Goal: Feedback & Contribution: Submit feedback/report problem

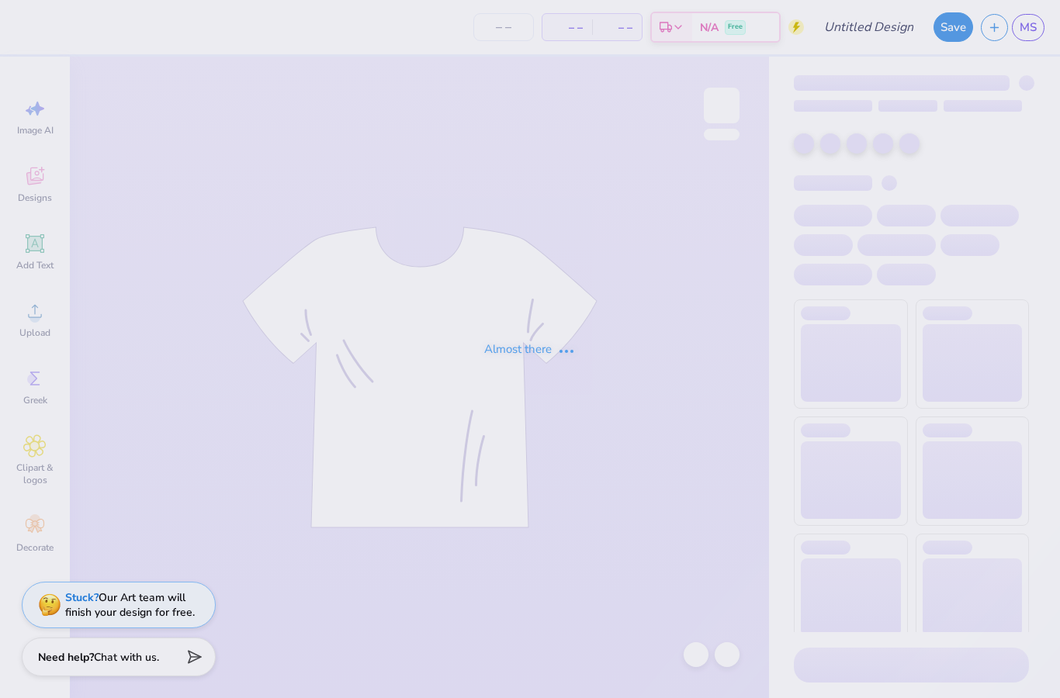
type input "[MEDICAL_DATA] Homecoming"
type input "50"
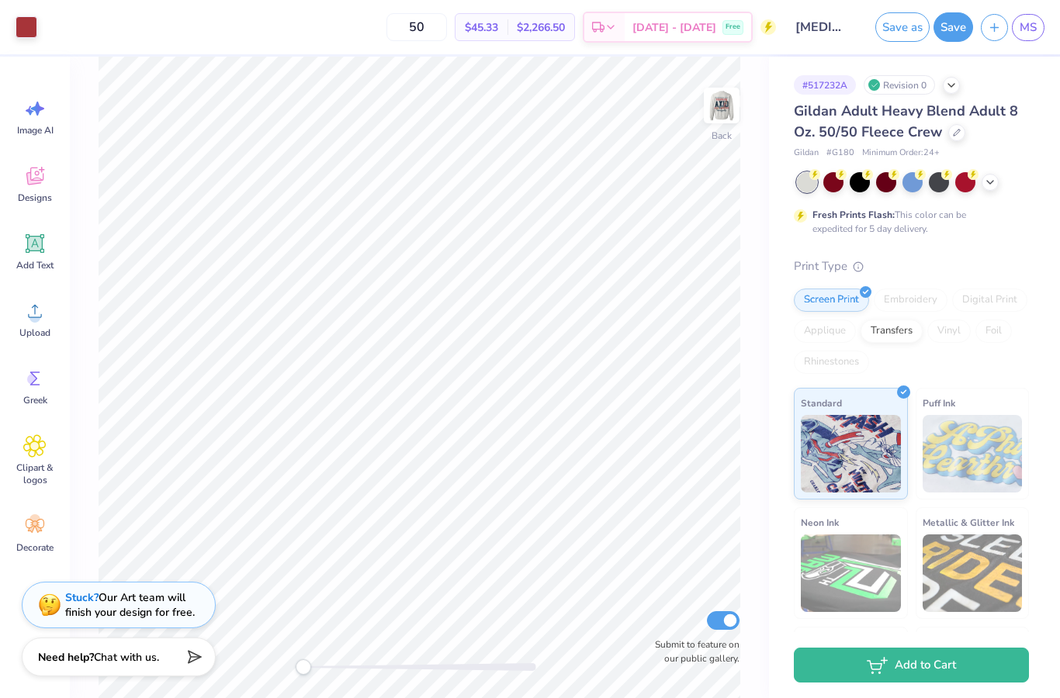
click at [720, 116] on img at bounding box center [721, 105] width 31 height 31
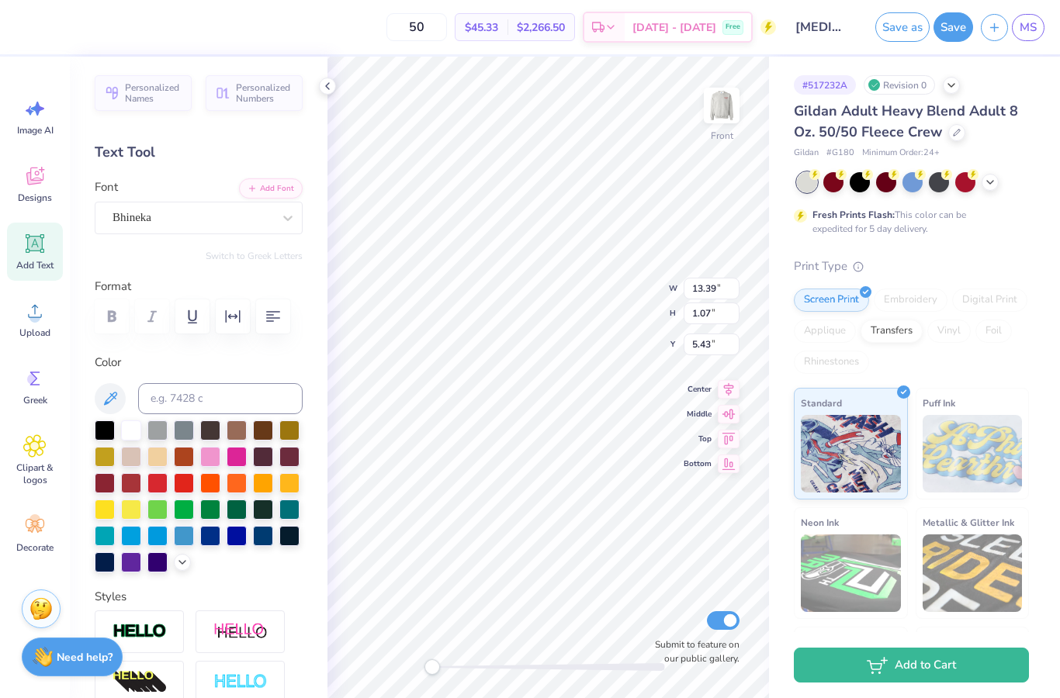
scroll to position [1, 1]
type textarea "U"
type textarea "N"
type input "2.10"
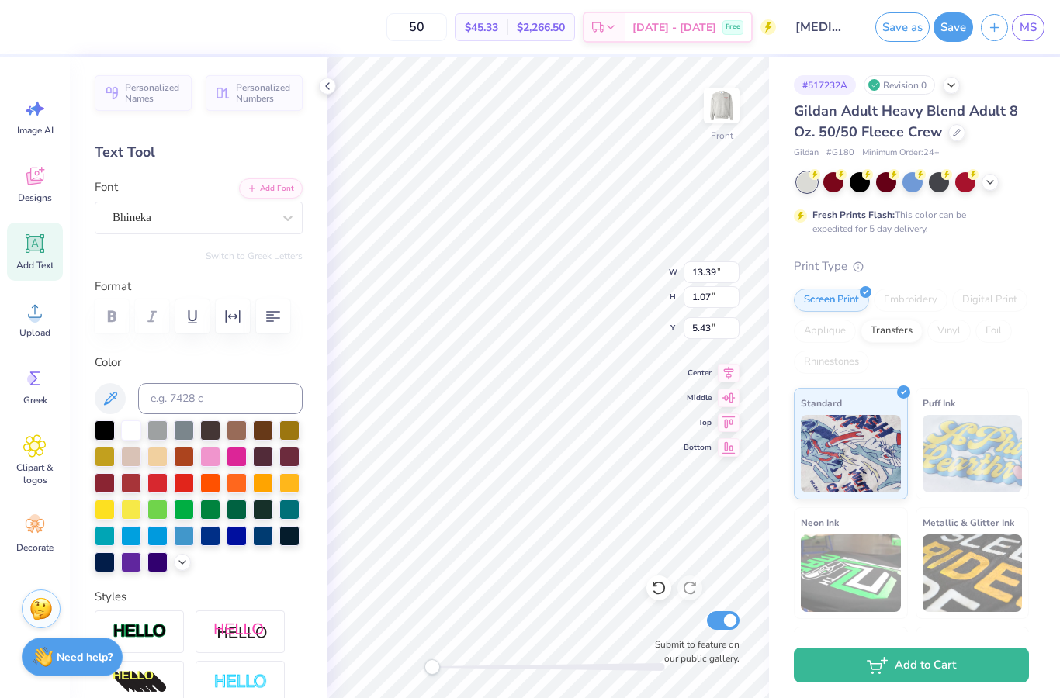
type input "0.65"
type input "19.78"
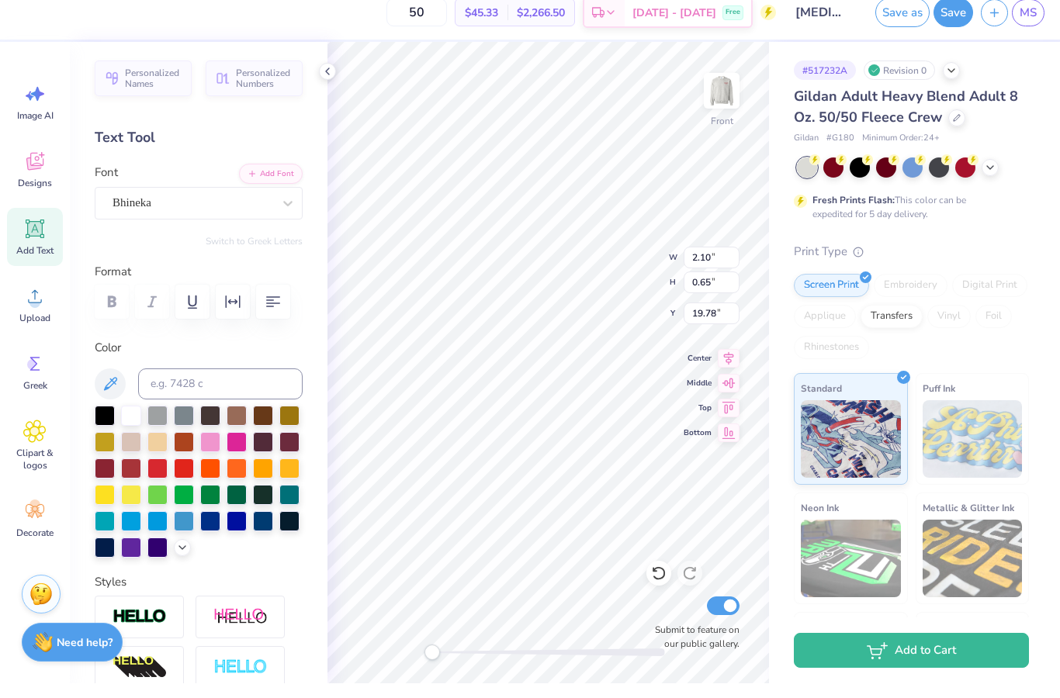
scroll to position [1, 3]
type textarea "Nebraska 2025"
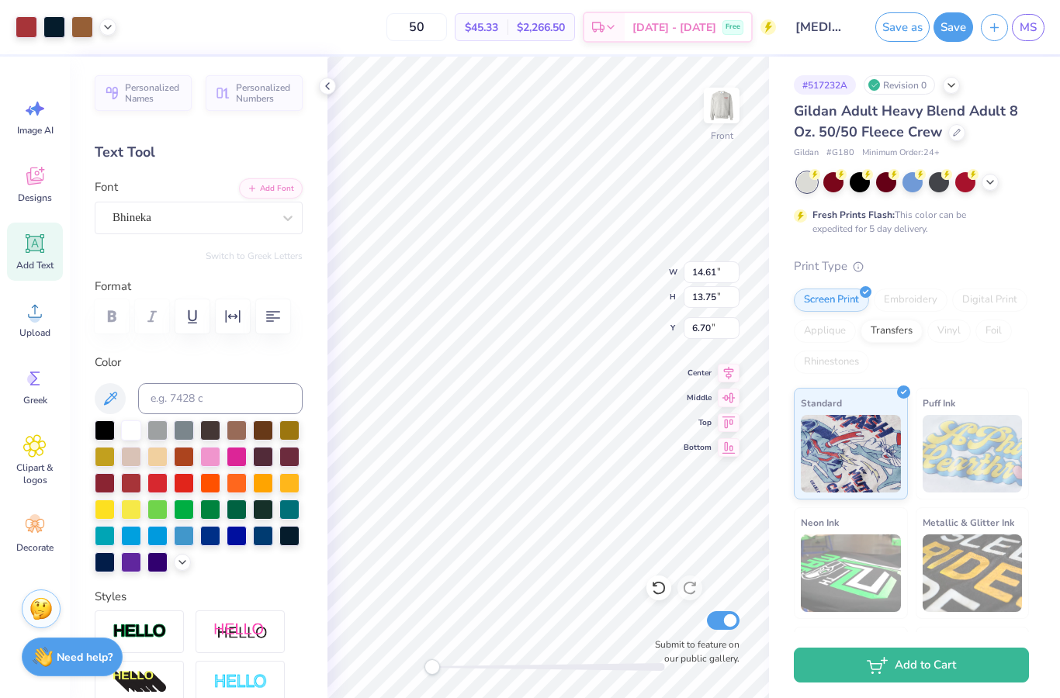
type input "4.45"
click at [950, 34] on button "Save" at bounding box center [954, 26] width 40 height 29
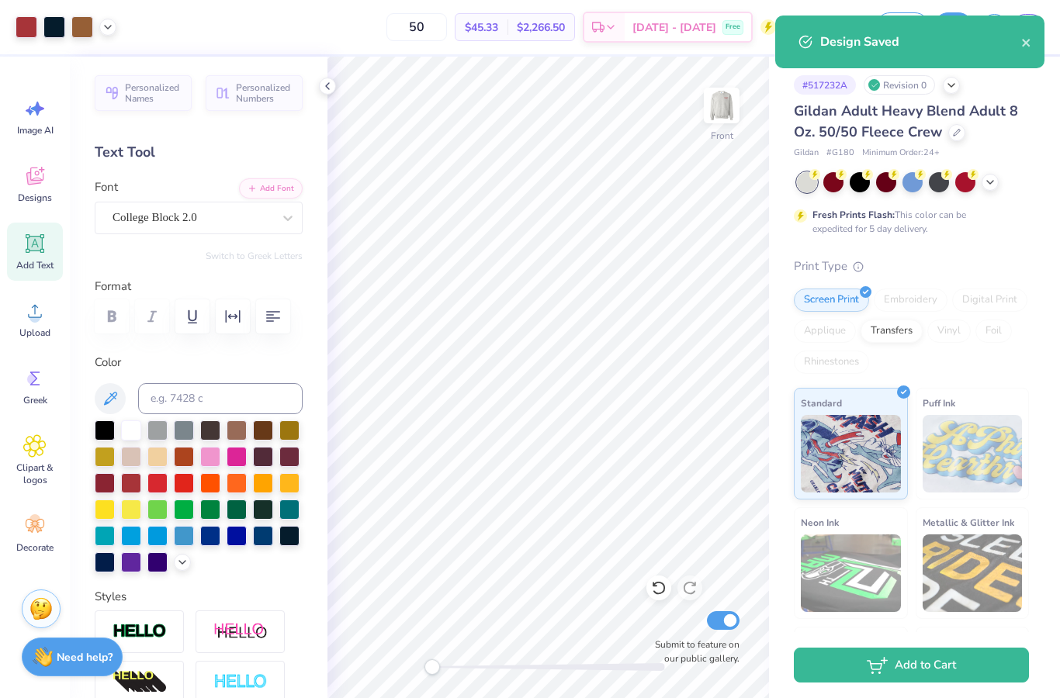
click at [1027, 48] on icon "close" at bounding box center [1026, 42] width 11 height 12
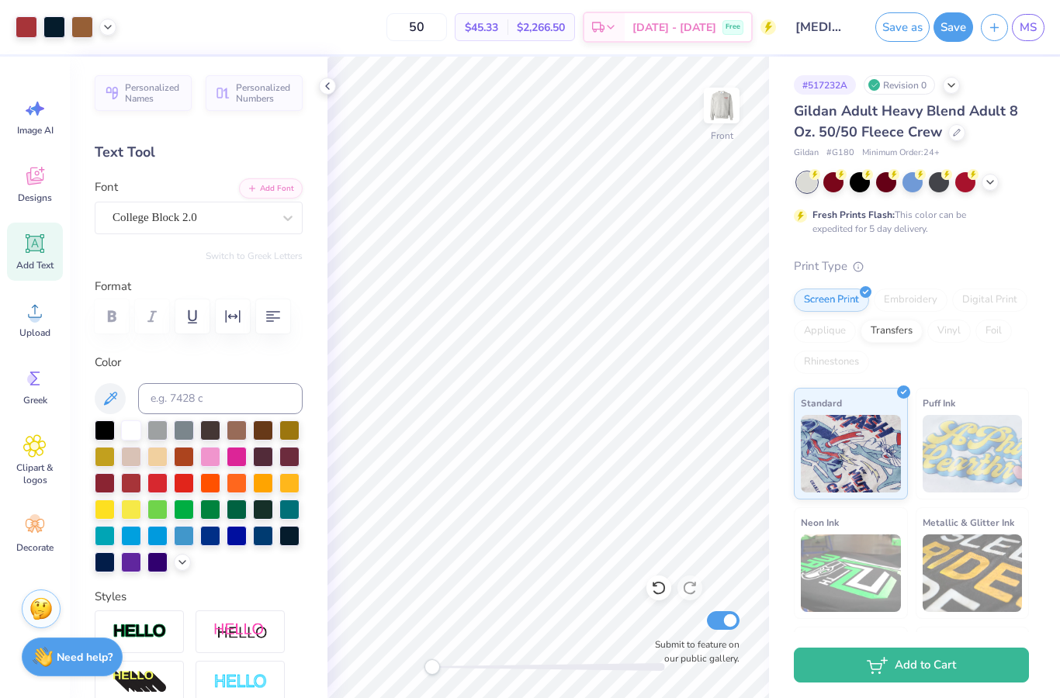
click at [1034, 19] on div "Design Saved" at bounding box center [910, 15] width 276 height 6
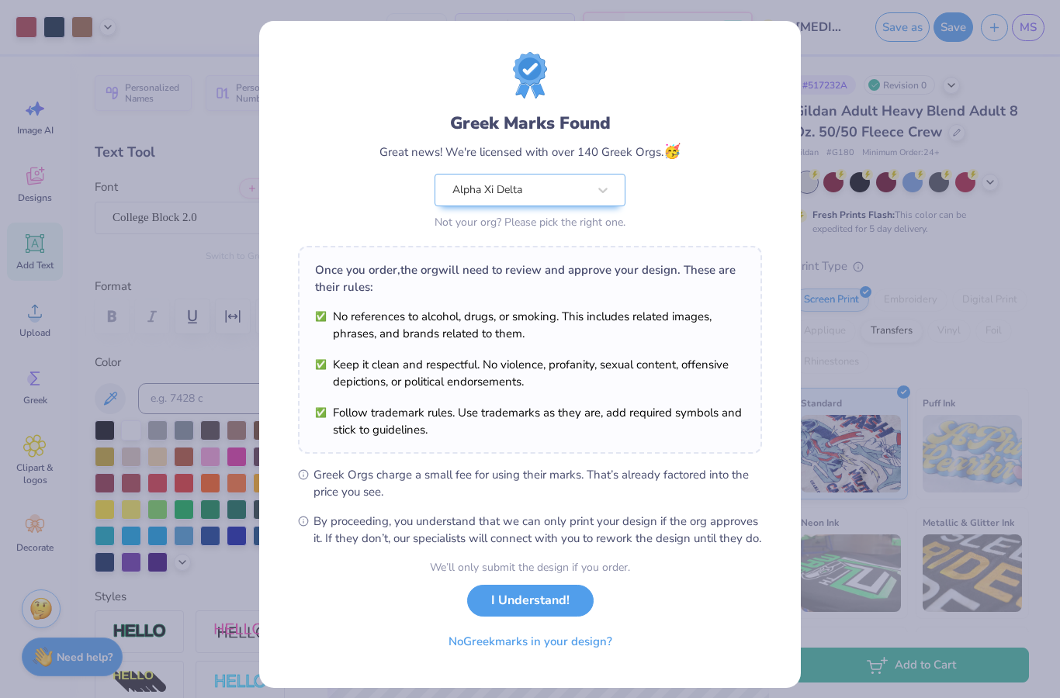
click at [1027, 29] on div "Greek Marks Found Great news! We're licensed with over 140 Greek Orgs. 🥳 Alpha …" at bounding box center [530, 349] width 1060 height 698
click at [564, 617] on button "I Understand!" at bounding box center [530, 601] width 127 height 32
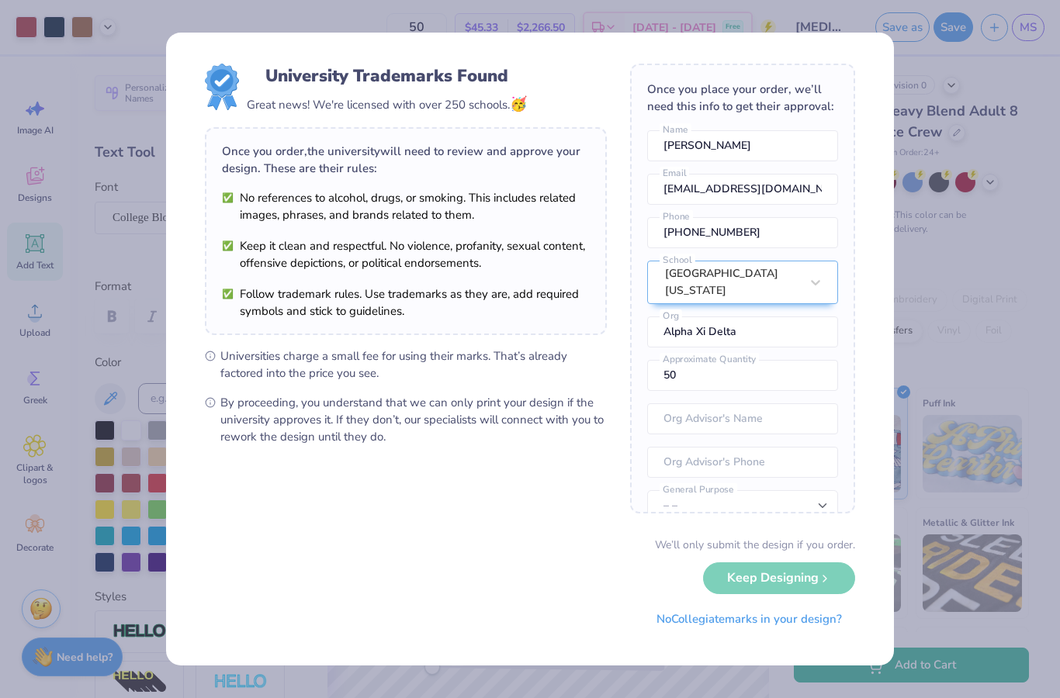
click at [827, 626] on button "No Collegiate marks in your design?" at bounding box center [749, 620] width 212 height 32
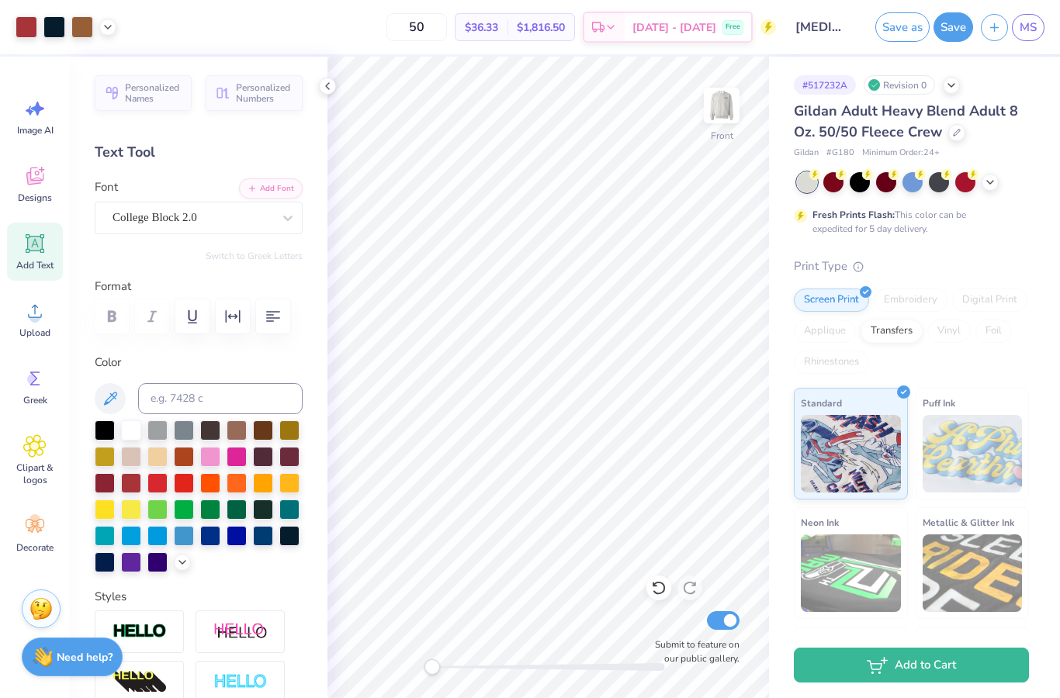
click at [1026, 35] on span "MS" at bounding box center [1028, 28] width 17 height 18
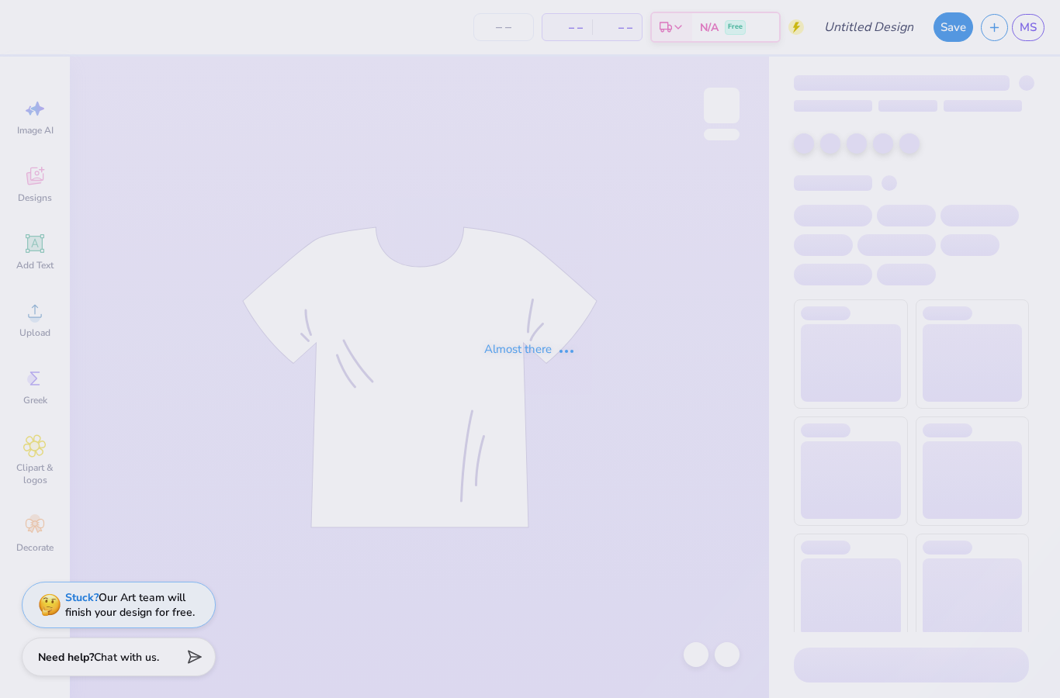
type input "[MEDICAL_DATA] Homecoming"
type input "100"
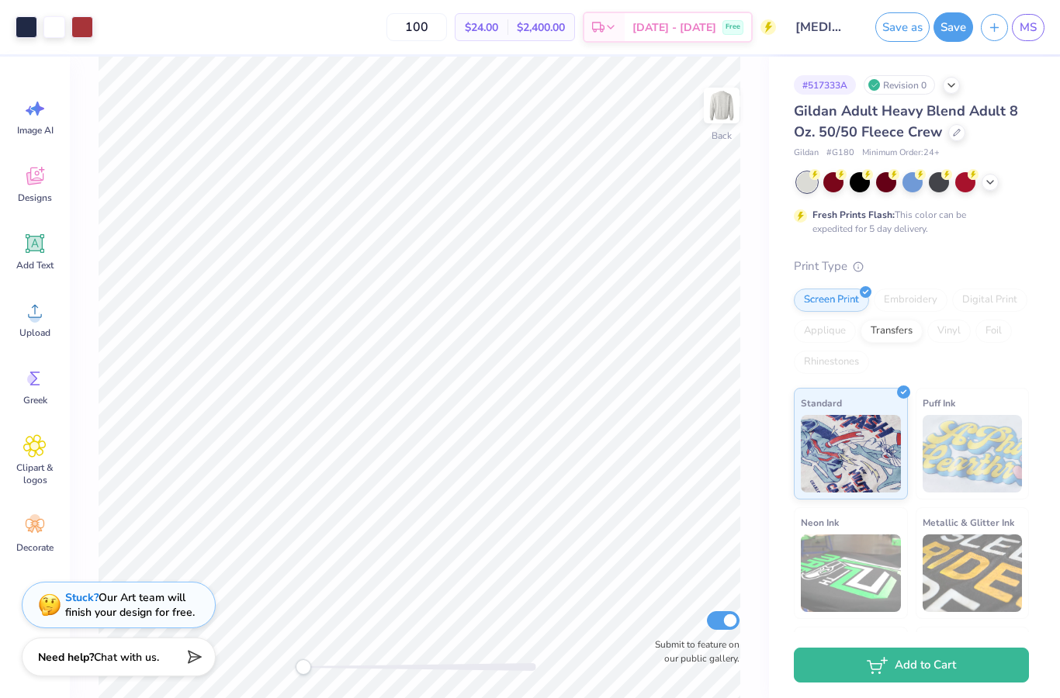
click at [1031, 33] on span "MS" at bounding box center [1028, 28] width 17 height 18
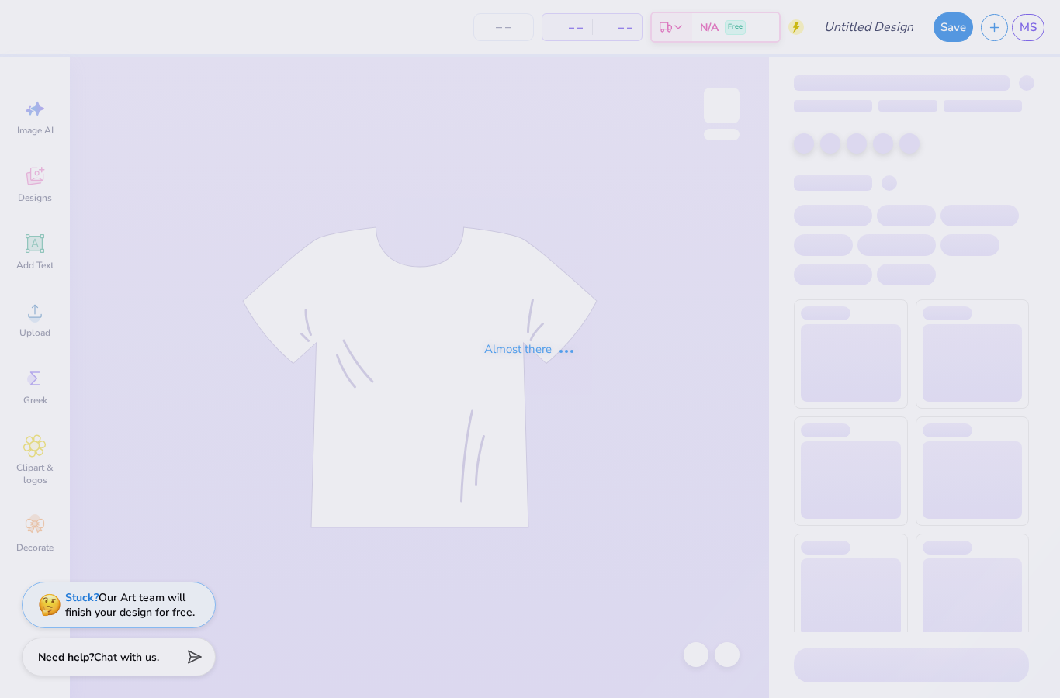
type input "[MEDICAL_DATA] Homecoming"
type input "50"
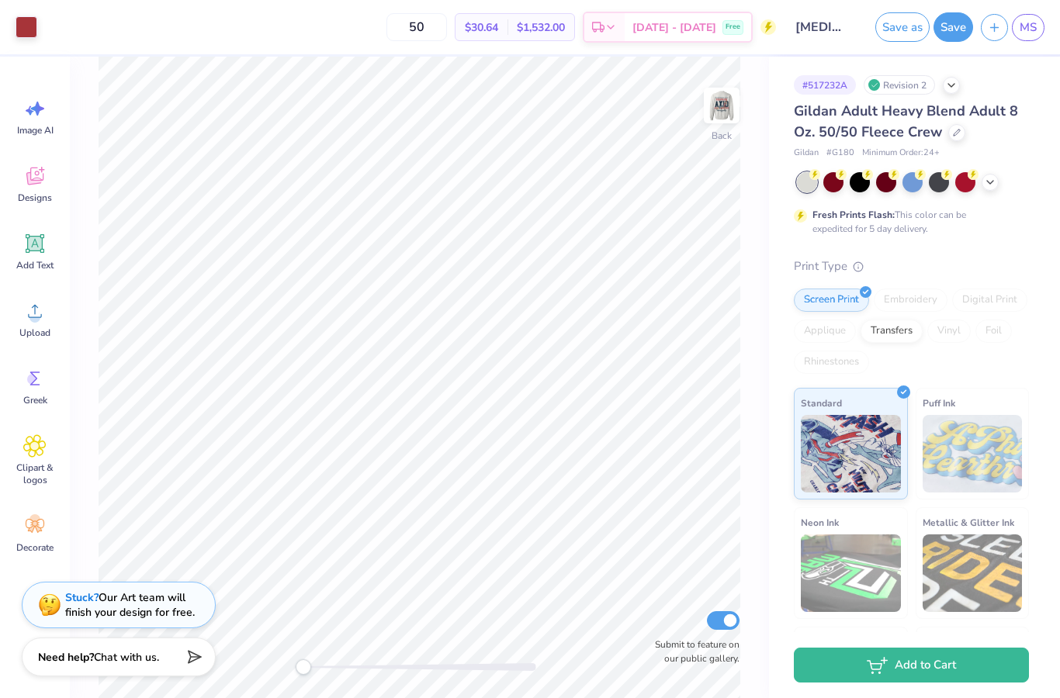
click at [1031, 28] on span "MS" at bounding box center [1028, 28] width 17 height 18
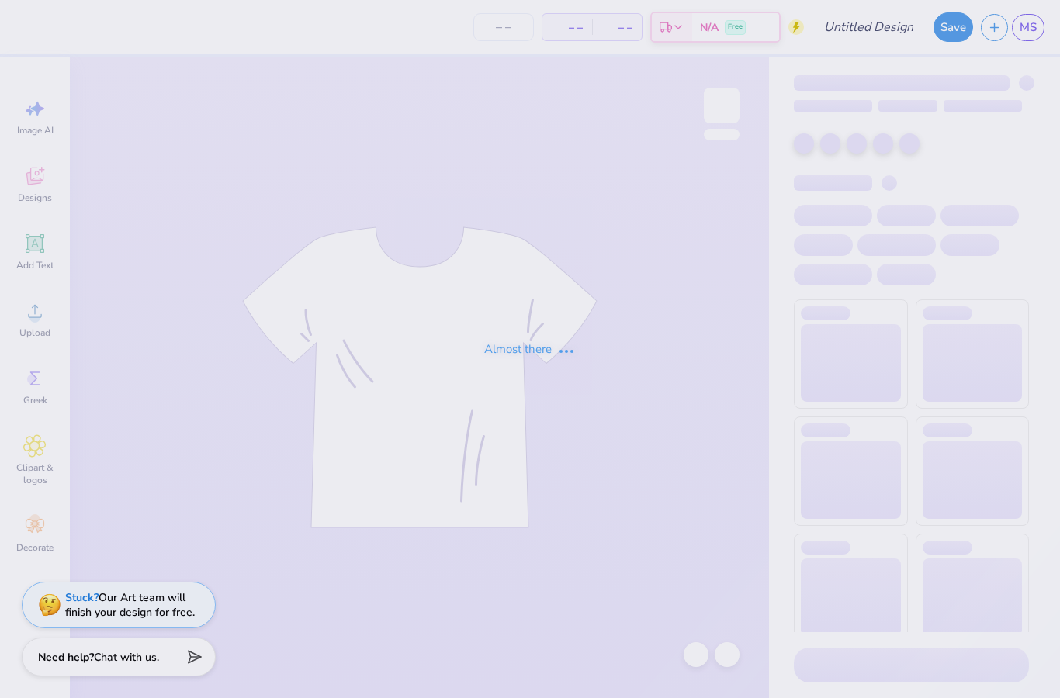
type input "[MEDICAL_DATA] Homecoming"
type input "50"
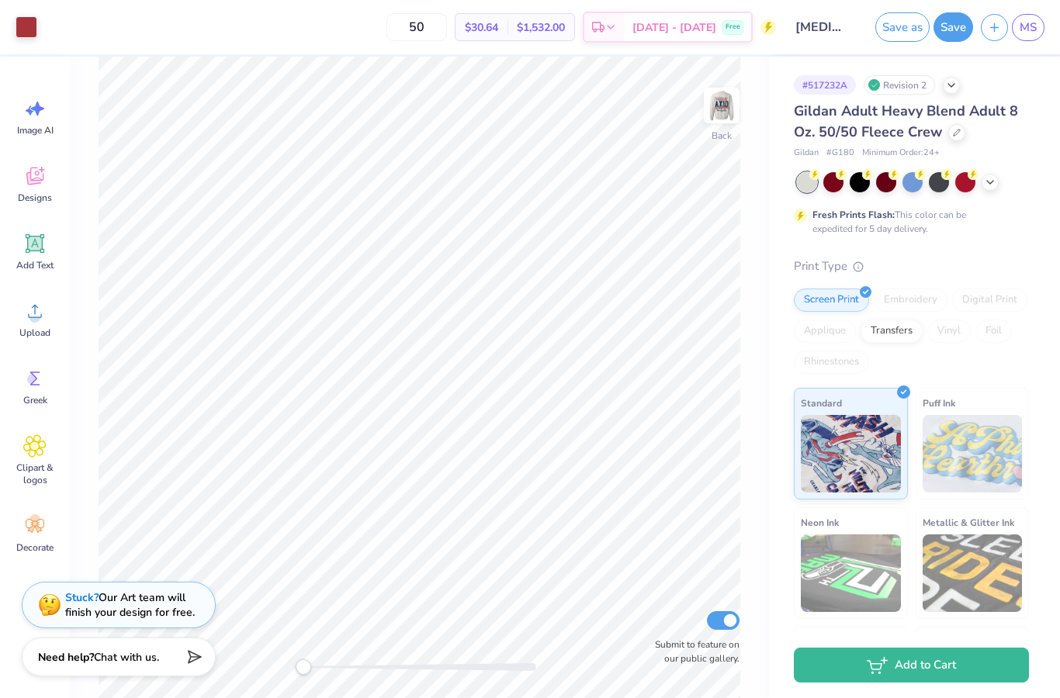
click at [722, 104] on img at bounding box center [721, 105] width 31 height 31
click at [1028, 32] on span "MS" at bounding box center [1028, 28] width 17 height 18
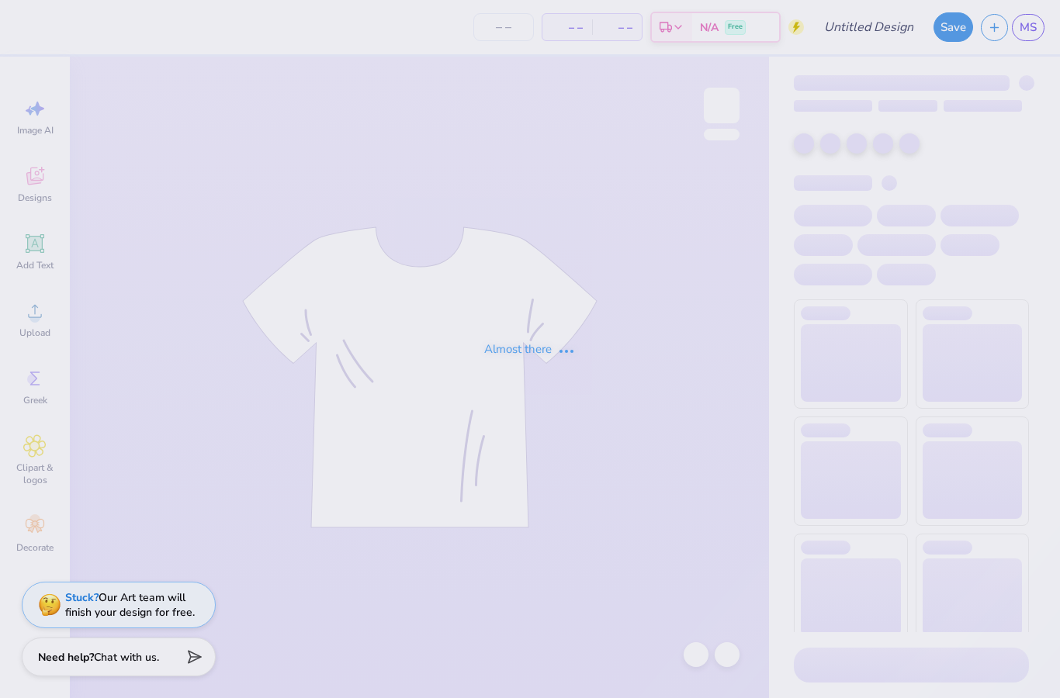
type input "[MEDICAL_DATA] Homecoming"
type input "50"
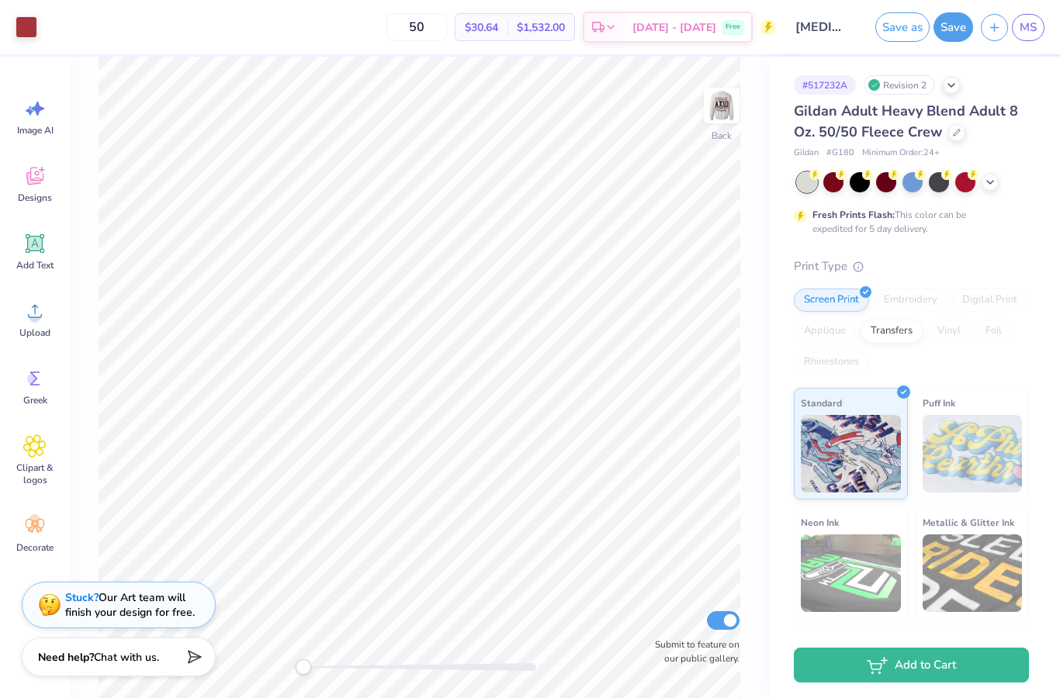
click at [737, 117] on img at bounding box center [721, 105] width 31 height 31
click at [716, 103] on img at bounding box center [721, 105] width 31 height 31
click at [726, 109] on img at bounding box center [721, 105] width 31 height 31
click at [736, 112] on img at bounding box center [721, 105] width 31 height 31
click at [723, 117] on img at bounding box center [721, 105] width 31 height 31
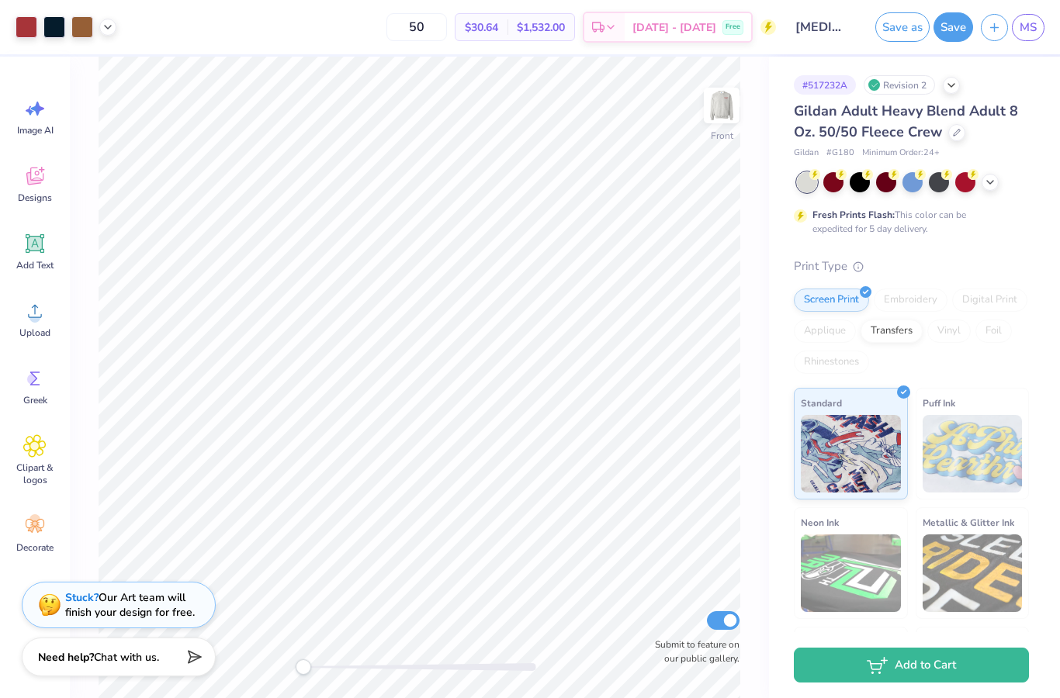
click at [719, 96] on img at bounding box center [721, 105] width 31 height 31
click at [724, 123] on div at bounding box center [722, 106] width 36 height 36
click at [723, 121] on img at bounding box center [721, 105] width 31 height 31
click at [735, 121] on img at bounding box center [721, 105] width 31 height 31
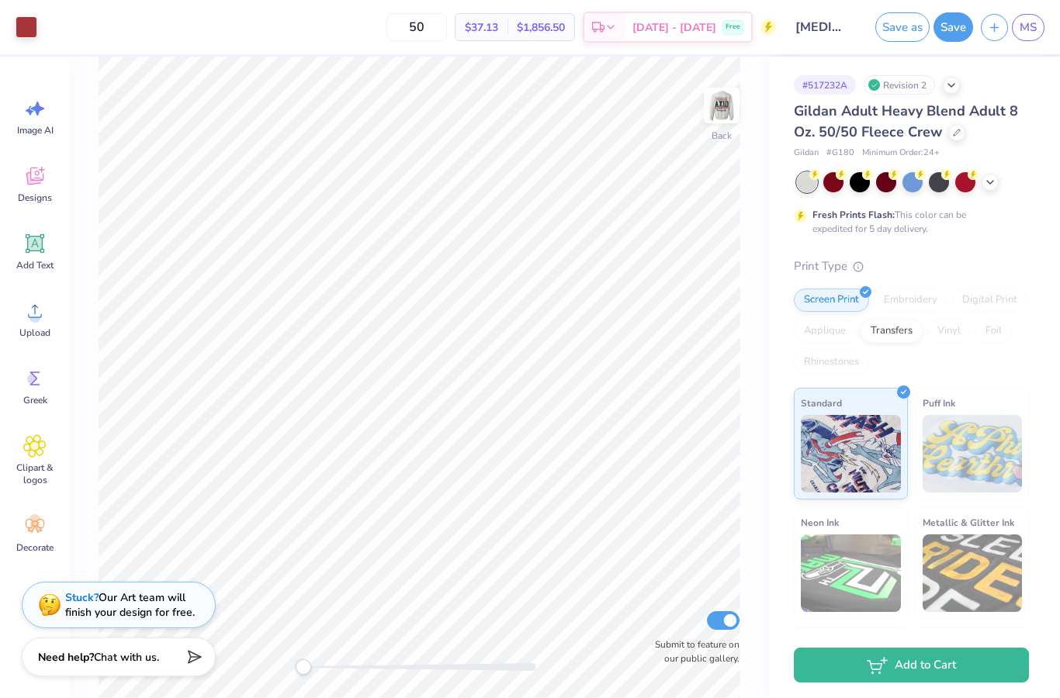
click at [1033, 26] on span "MS" at bounding box center [1028, 28] width 17 height 18
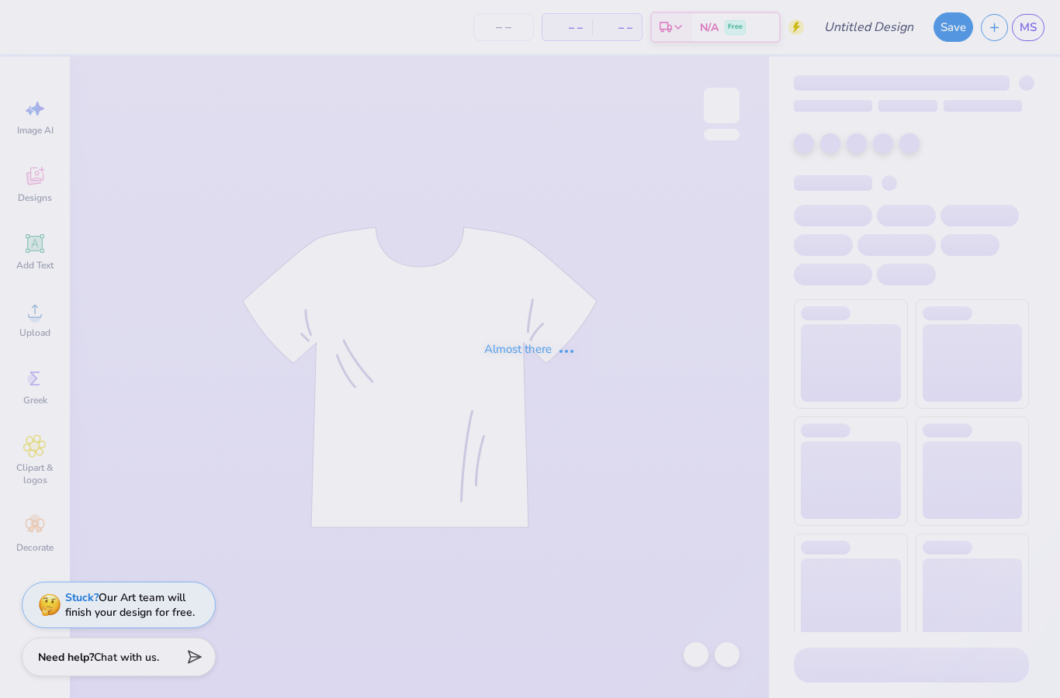
type input "[MEDICAL_DATA] Homecoming"
type input "50"
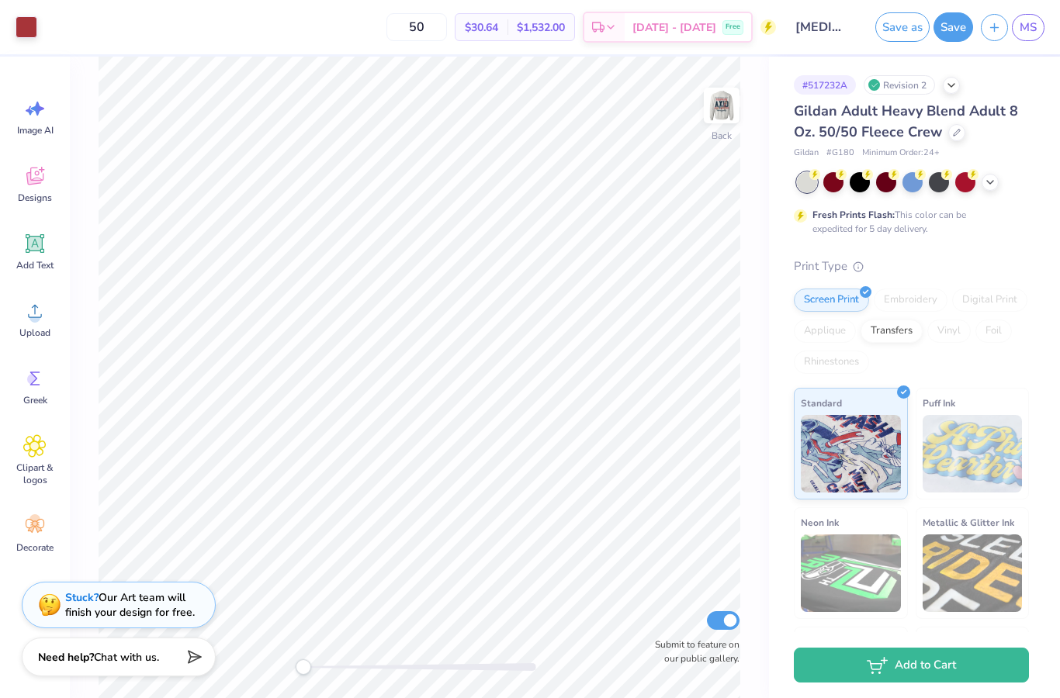
click at [92, 659] on strong "Need help?" at bounding box center [66, 657] width 56 height 15
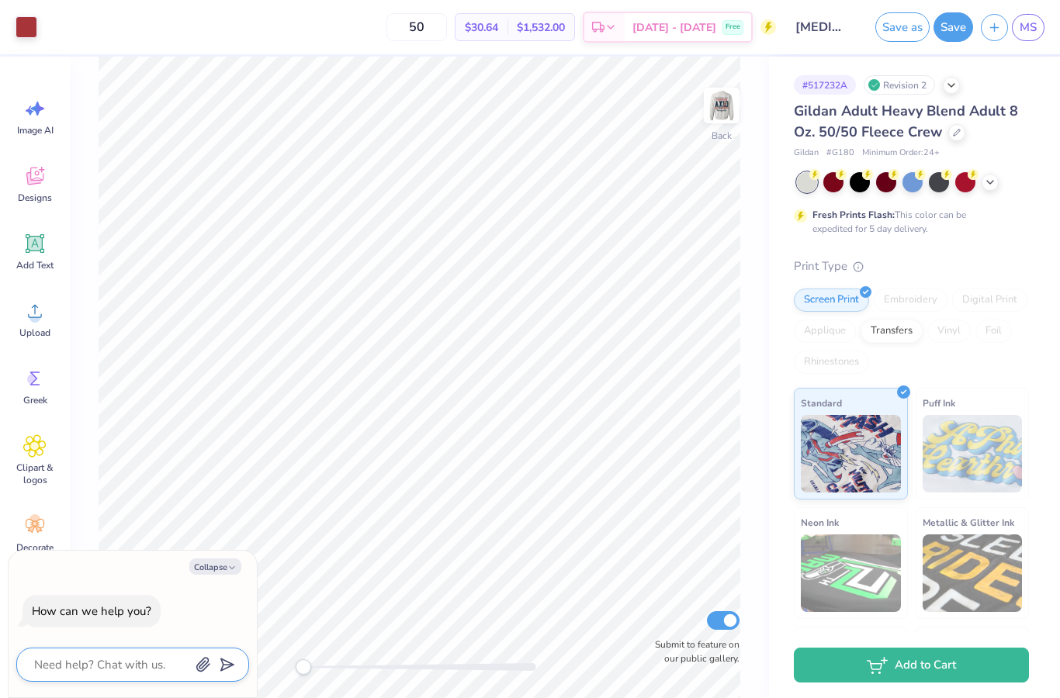
click at [116, 671] on textarea at bounding box center [112, 665] width 158 height 20
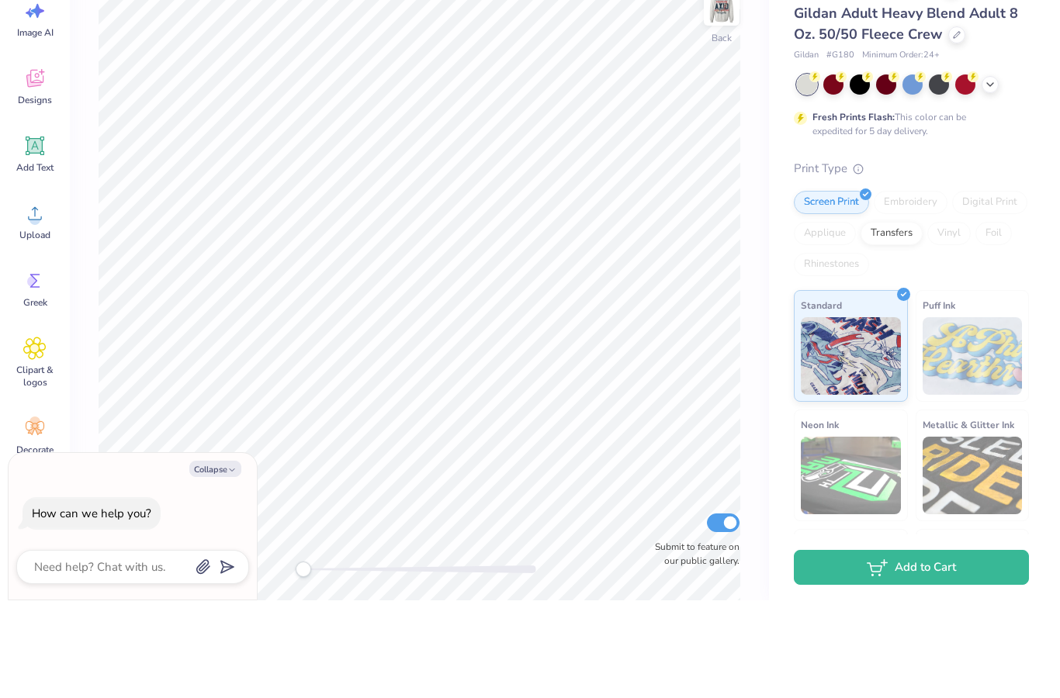
click at [203, 657] on icon "button" at bounding box center [204, 665] width 16 height 16
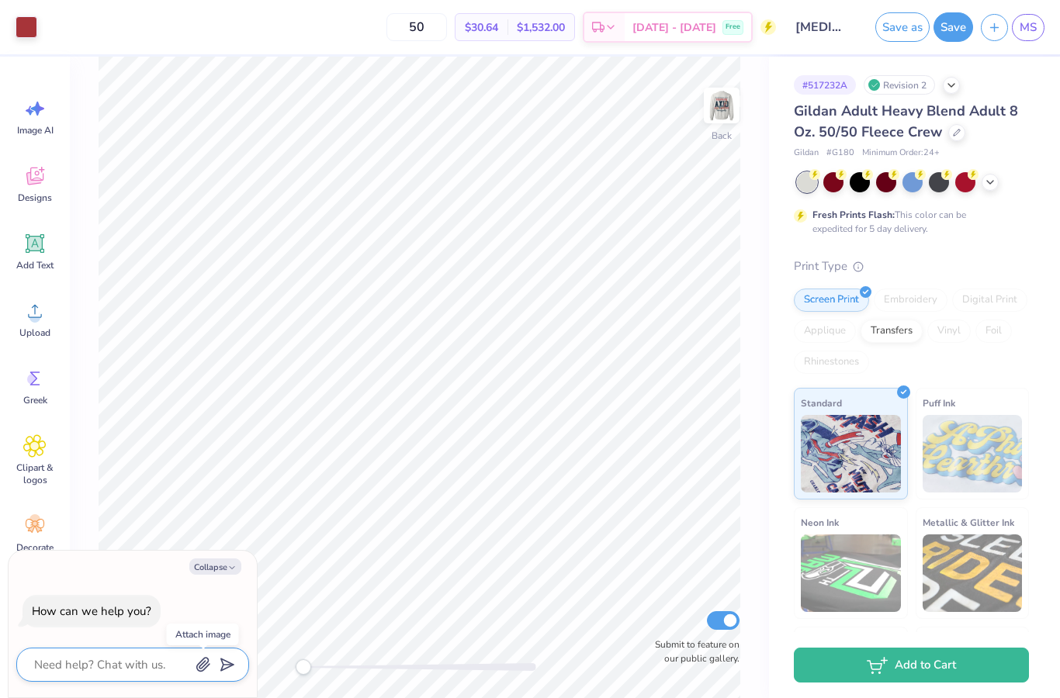
click at [108, 668] on textarea at bounding box center [112, 665] width 158 height 20
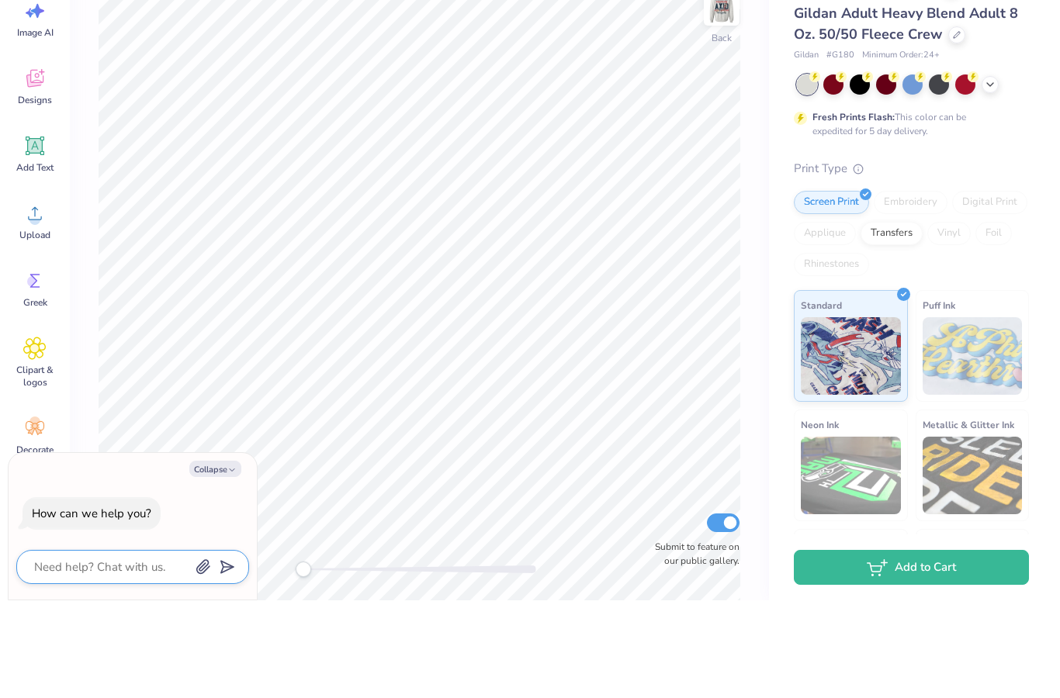
type textarea "x"
type textarea "M"
type textarea "x"
type textarea "Ma"
type textarea "x"
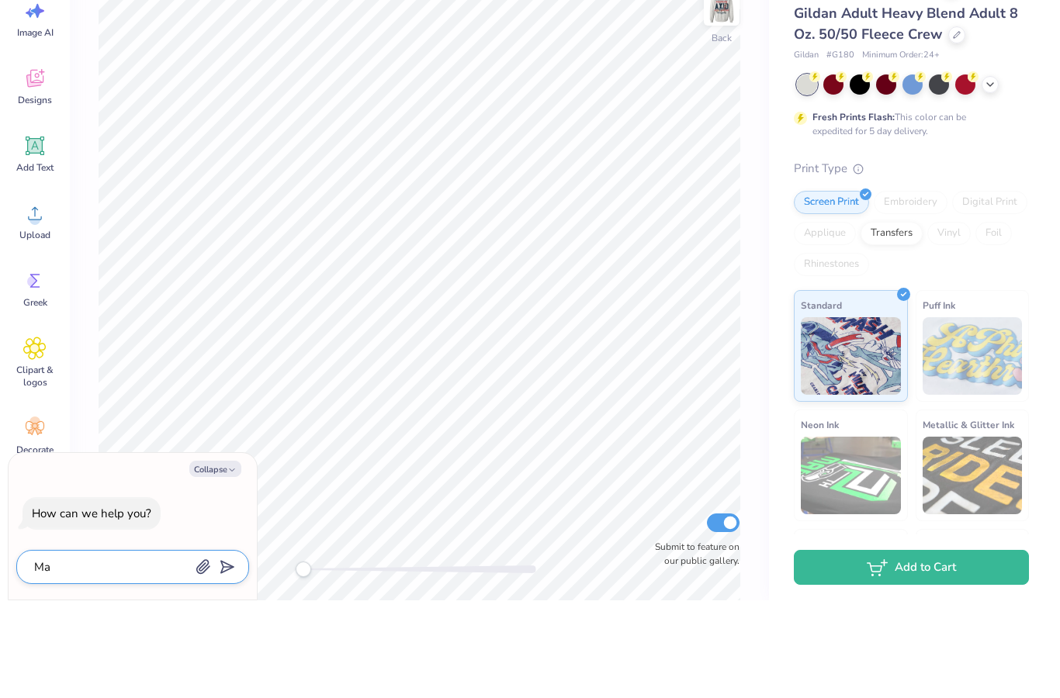
type textarea "Mak"
type textarea "x"
type textarea "Make"
type textarea "x"
type textarea "Make"
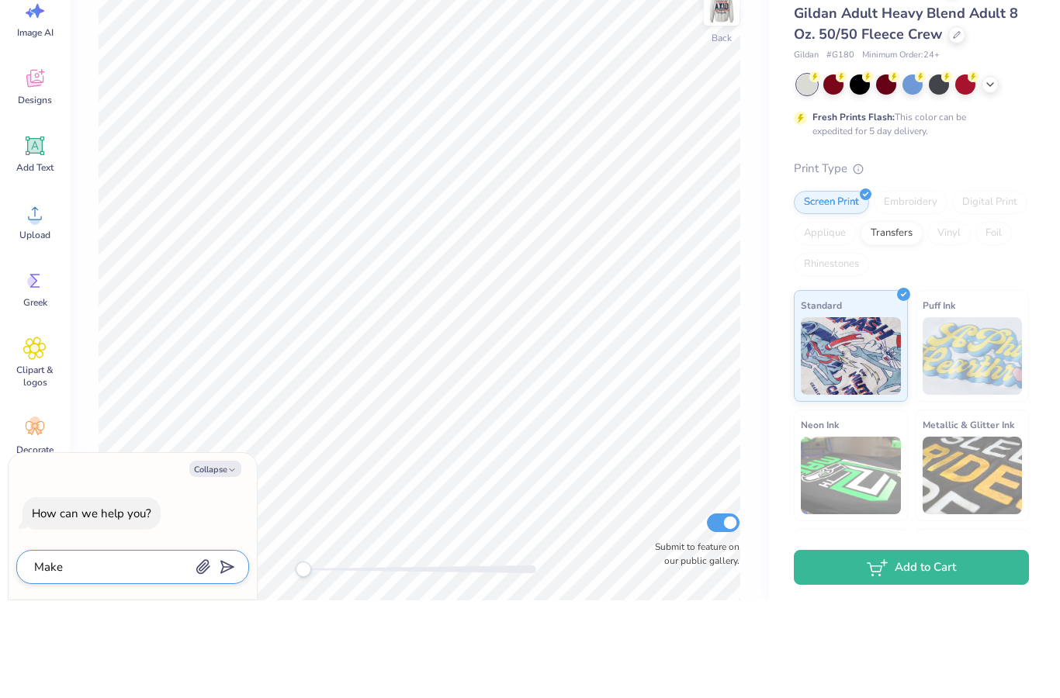
type textarea "x"
type textarea "Make t"
type textarea "x"
type textarea "Make th"
type textarea "x"
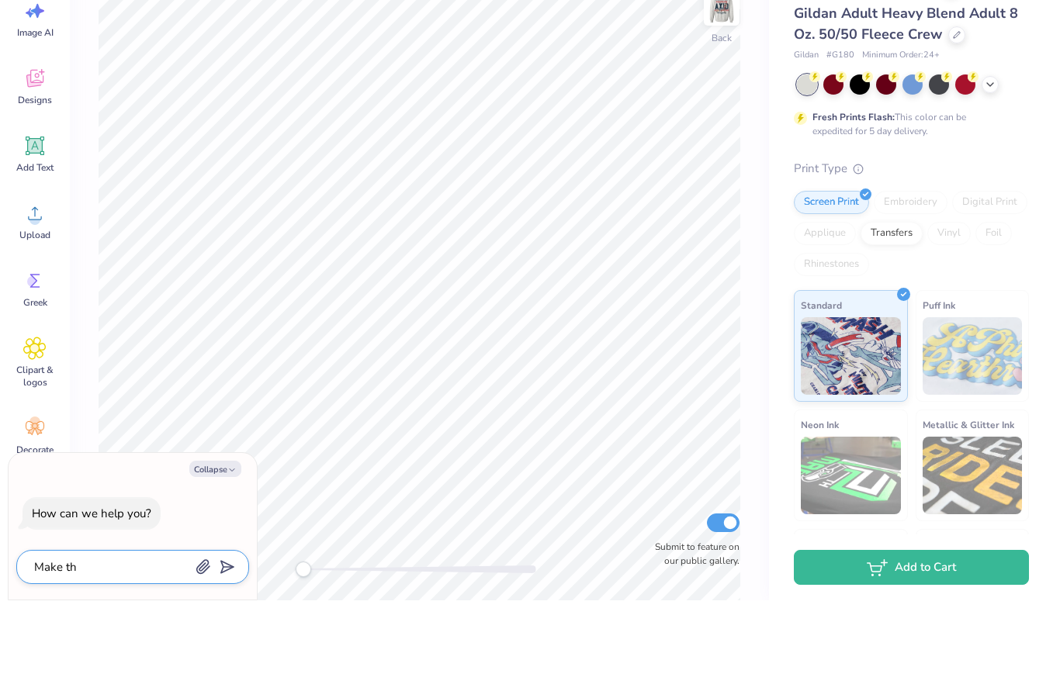
type textarea "Make the"
type textarea "x"
type textarea "Make the"
type textarea "x"
type textarea "Make the b"
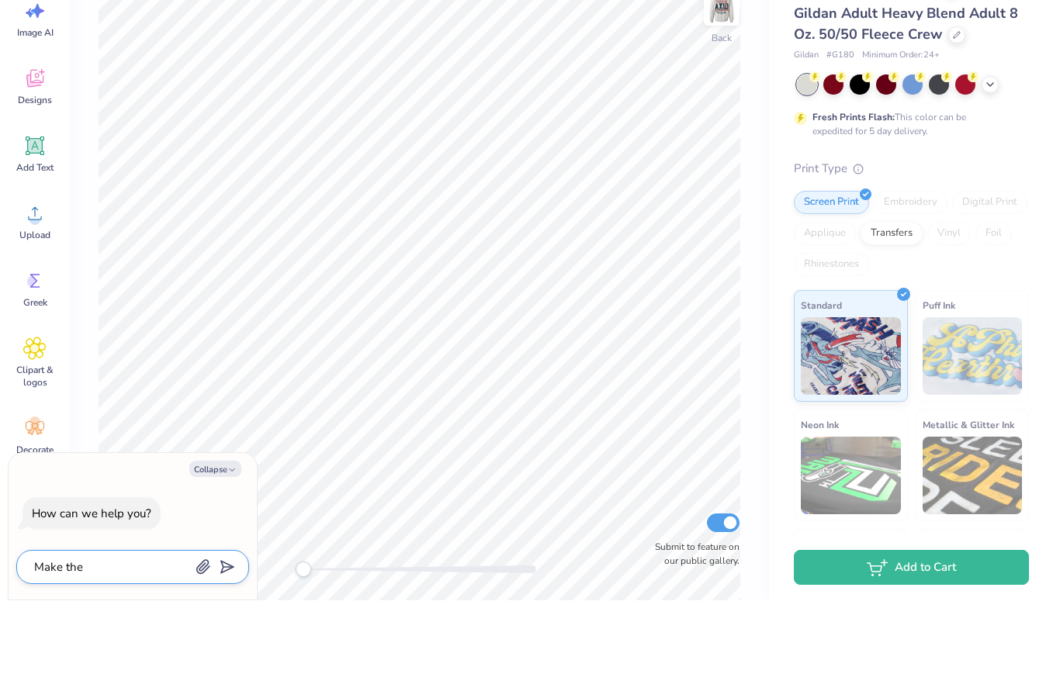
type textarea "x"
type textarea "Make the ba"
type textarea "x"
type textarea "Make the bac"
type textarea "x"
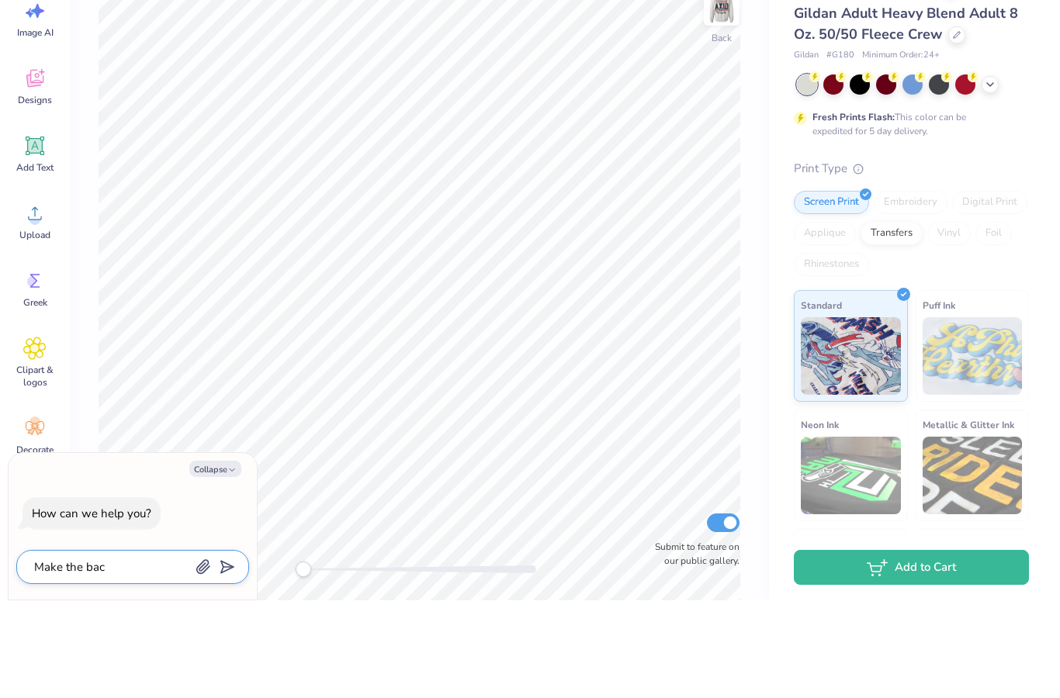
type textarea "Make the back"
type textarea "x"
type textarea "Make the back"
type textarea "x"
type textarea "Make the back d"
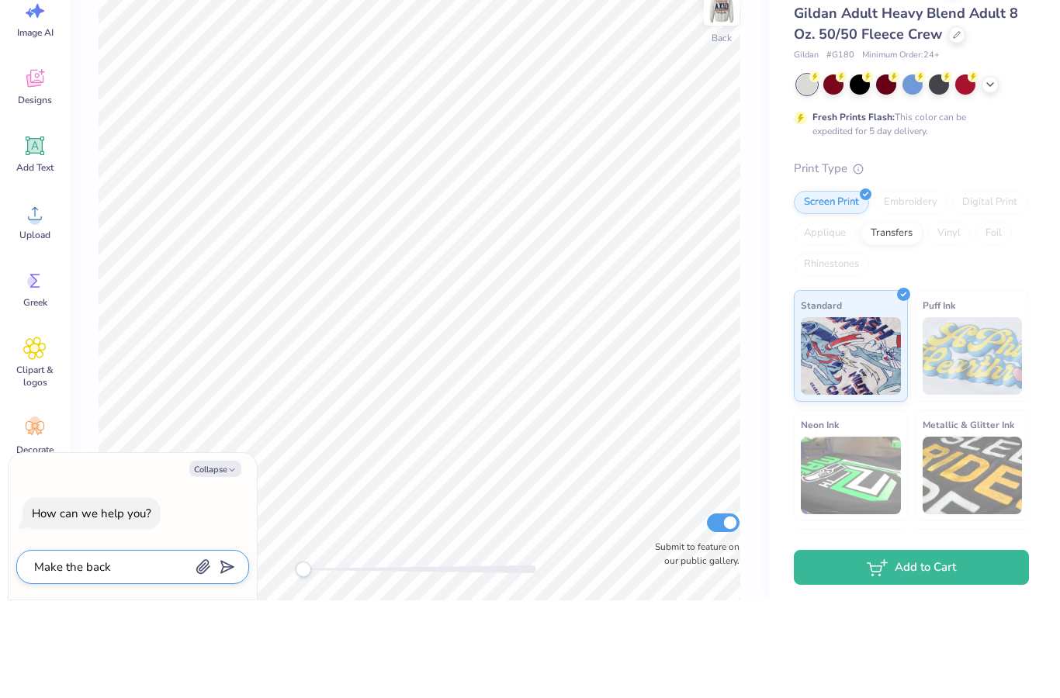
type textarea "x"
type textarea "Make the back de"
type textarea "x"
type textarea "Make the back des"
type textarea "x"
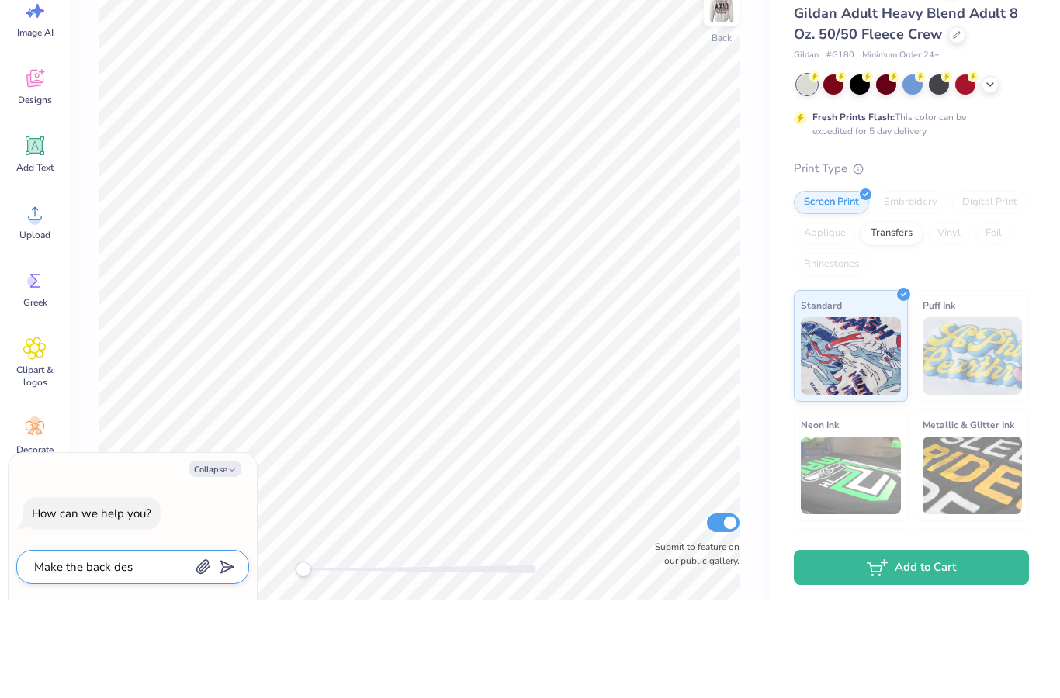
type textarea "Make the back desi"
type textarea "x"
type textarea "Make the back desig"
type textarea "x"
type textarea "Make the back design"
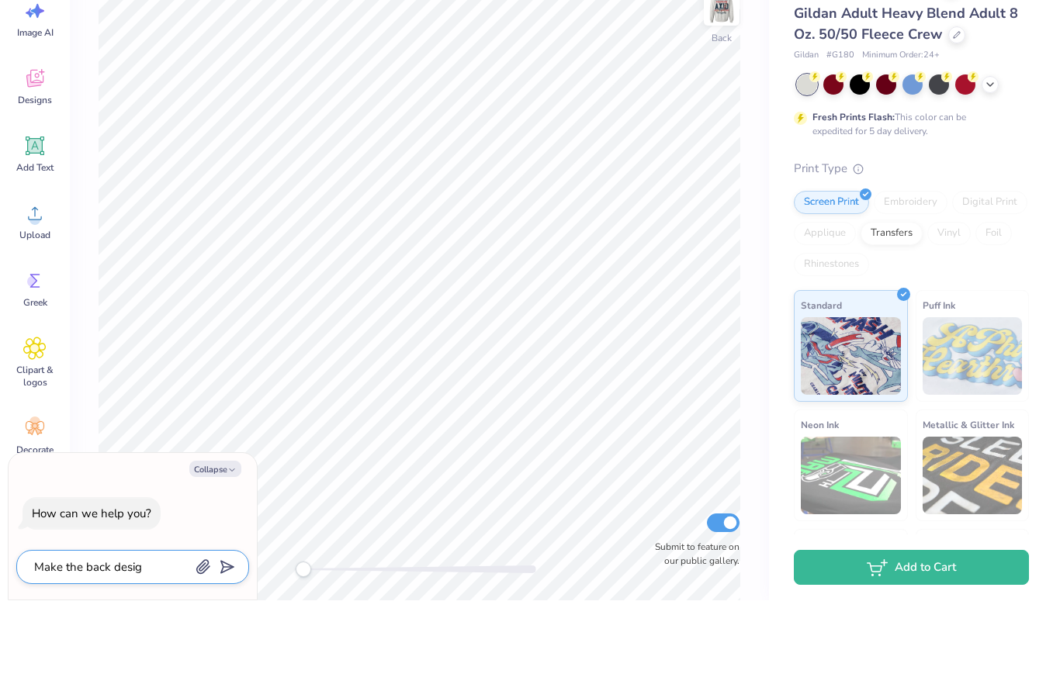
type textarea "x"
type textarea "Make the back designm"
type textarea "x"
type textarea "Make the back designmo"
type textarea "x"
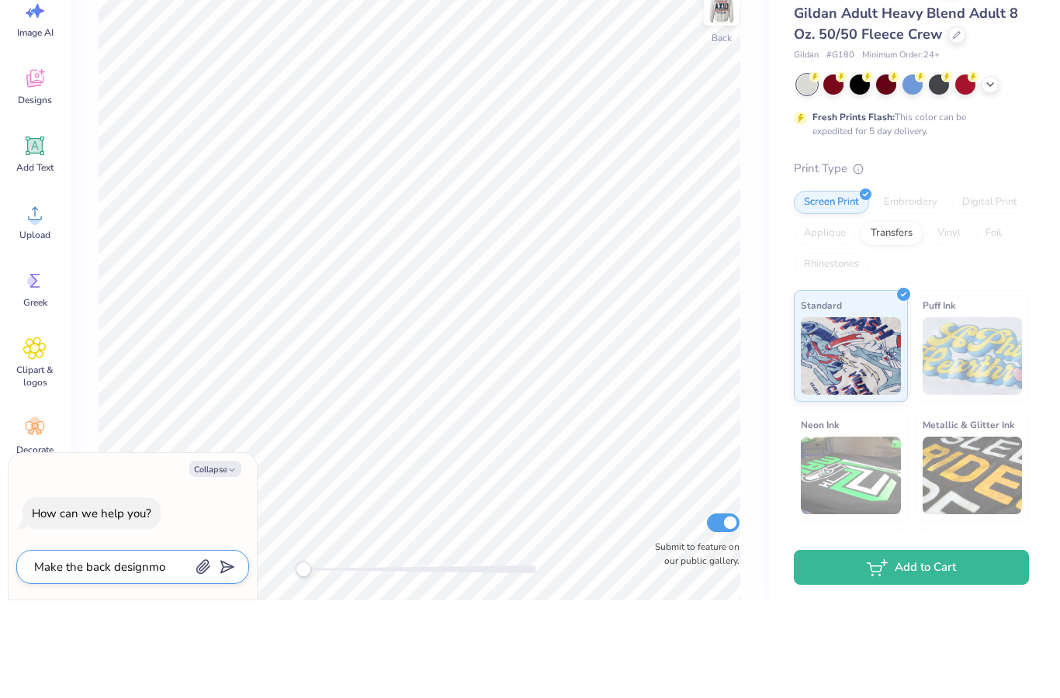
type textarea "Make the back designmor"
type textarea "x"
type textarea "Make the back designmo"
type textarea "x"
type textarea "Make the back designm"
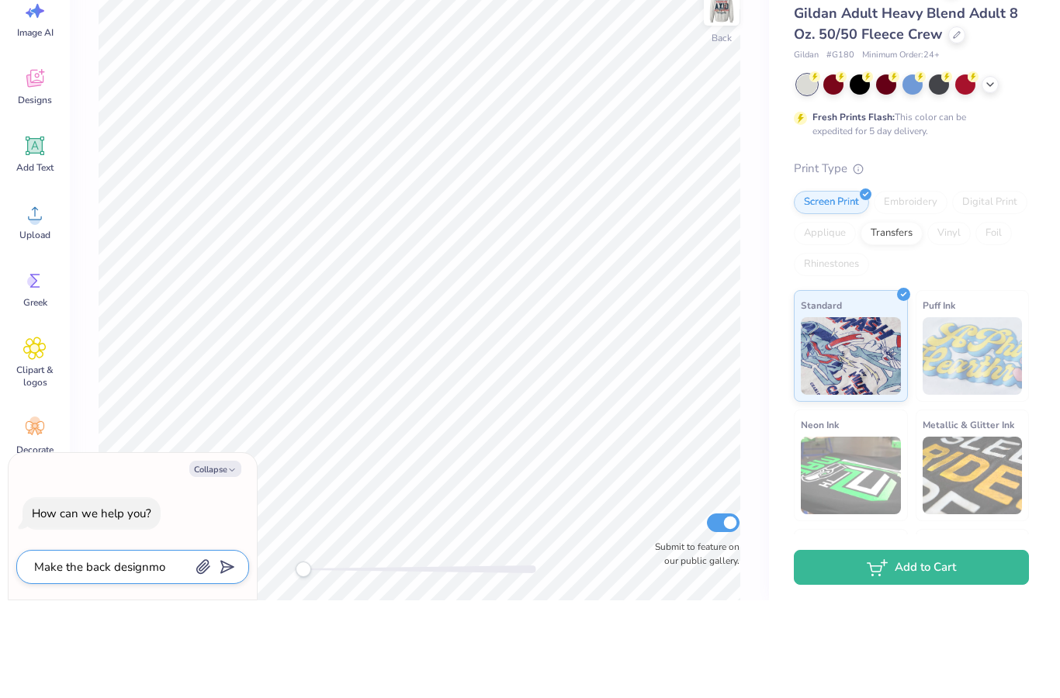
type textarea "x"
type textarea "Make the back design"
type textarea "x"
type textarea "Make the back design"
type textarea "x"
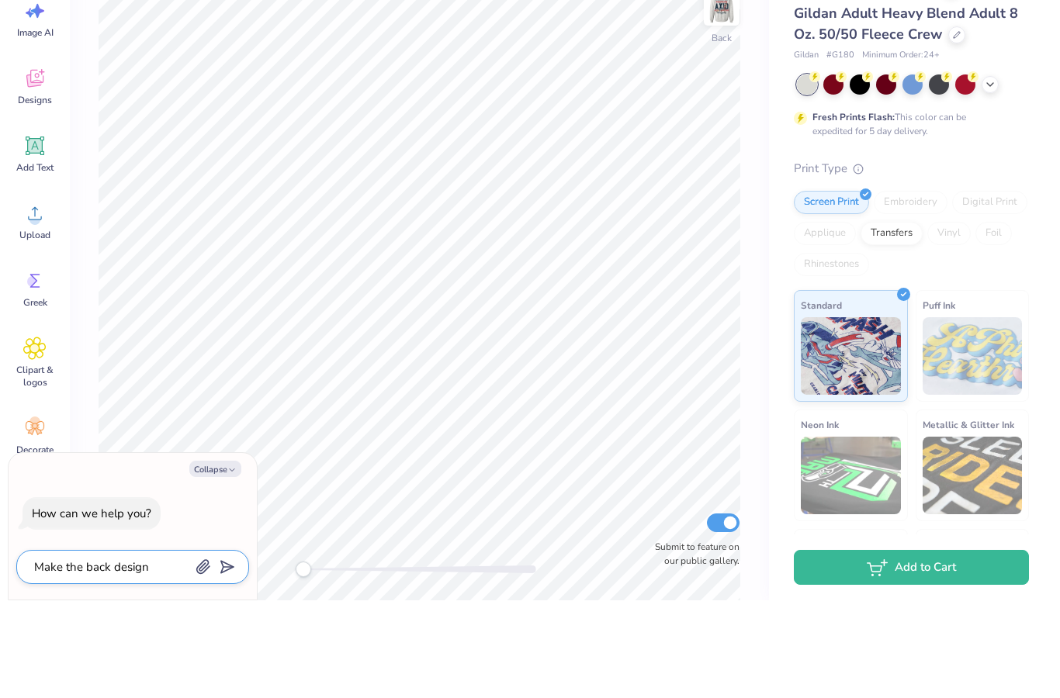
type textarea "Make the back design m"
type textarea "x"
type textarea "Make the back design mo"
type textarea "x"
type textarea "Make the back design mor"
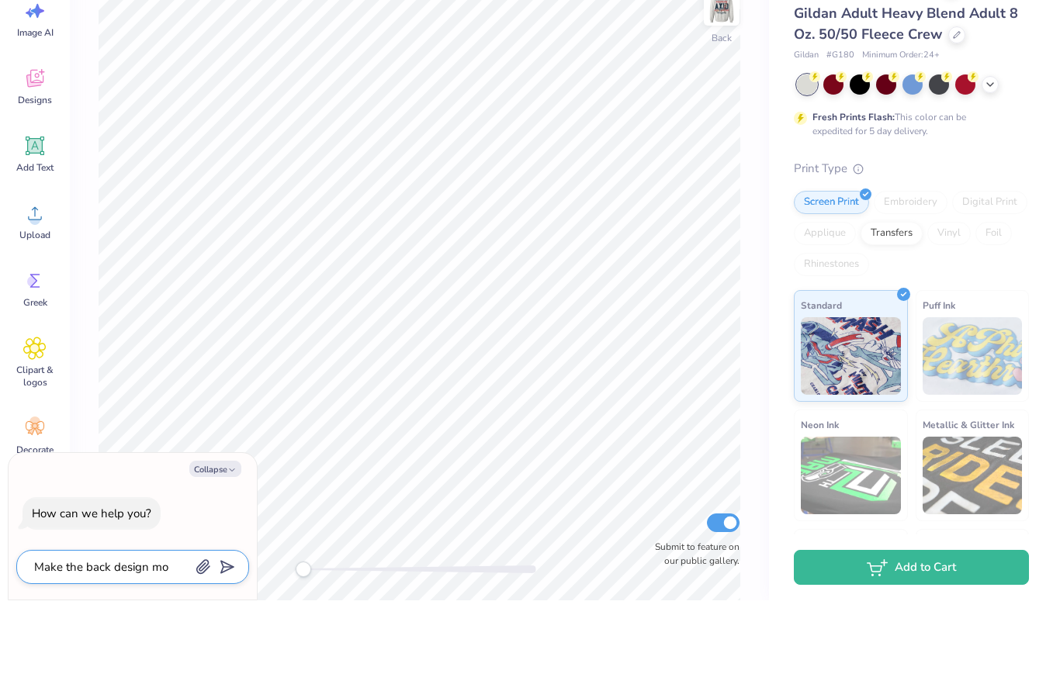
type textarea "x"
type textarea "Make the back design more"
type textarea "x"
type textarea "Make the back design more"
type textarea "x"
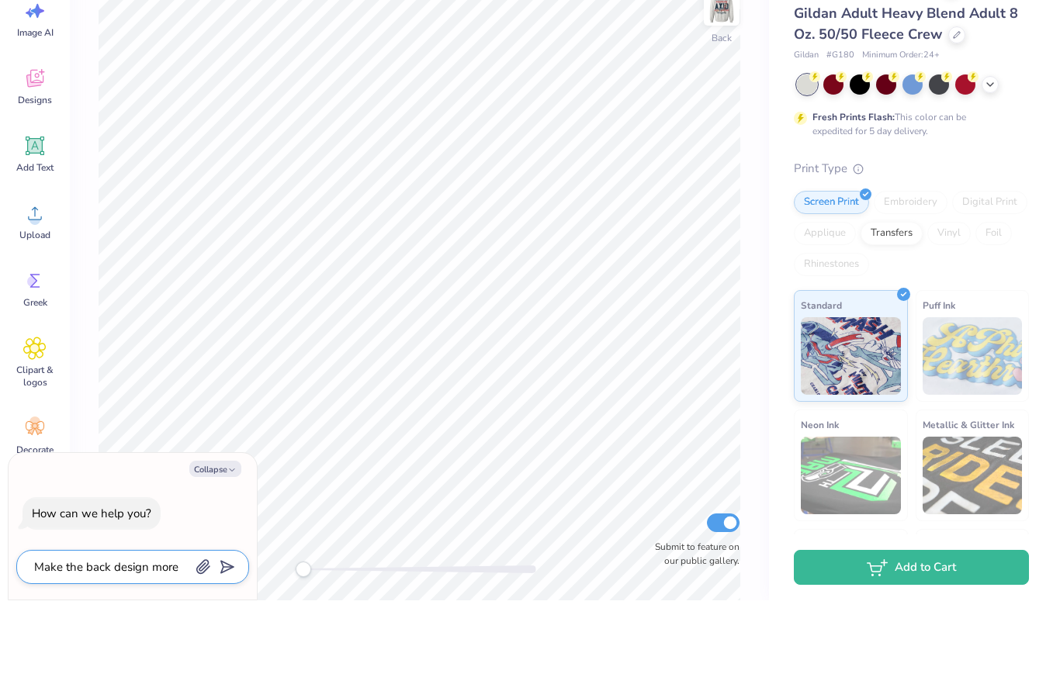
type textarea "Make the back design more s"
type textarea "x"
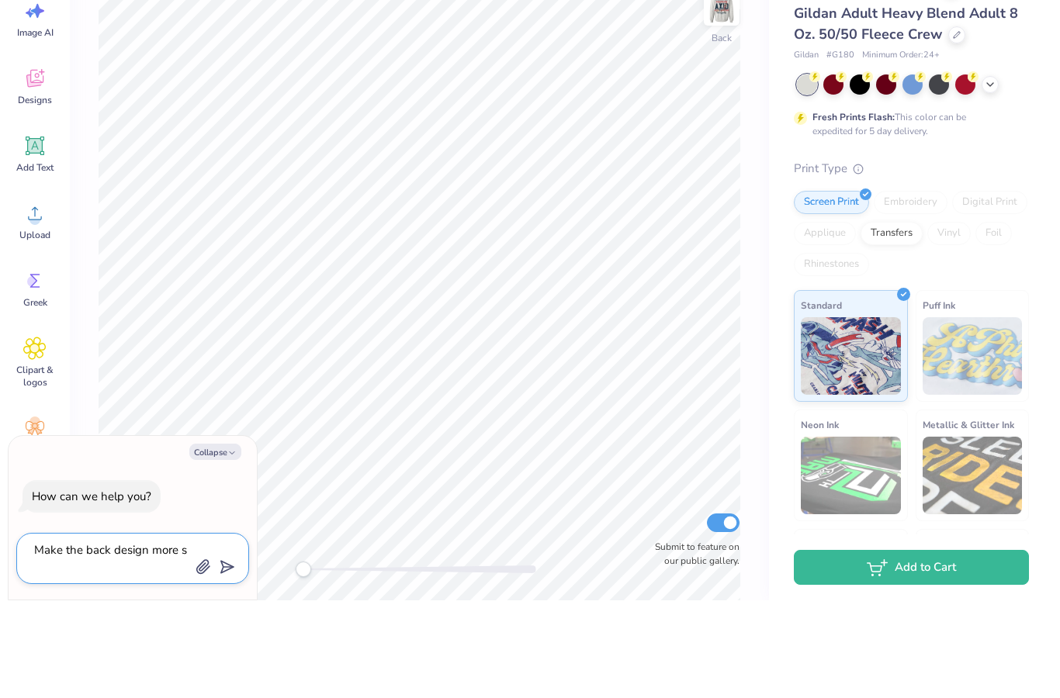
type textarea "Make the back design more si"
type textarea "x"
type textarea "Make the back design more sim"
type textarea "x"
type textarea "Make the back design more simi"
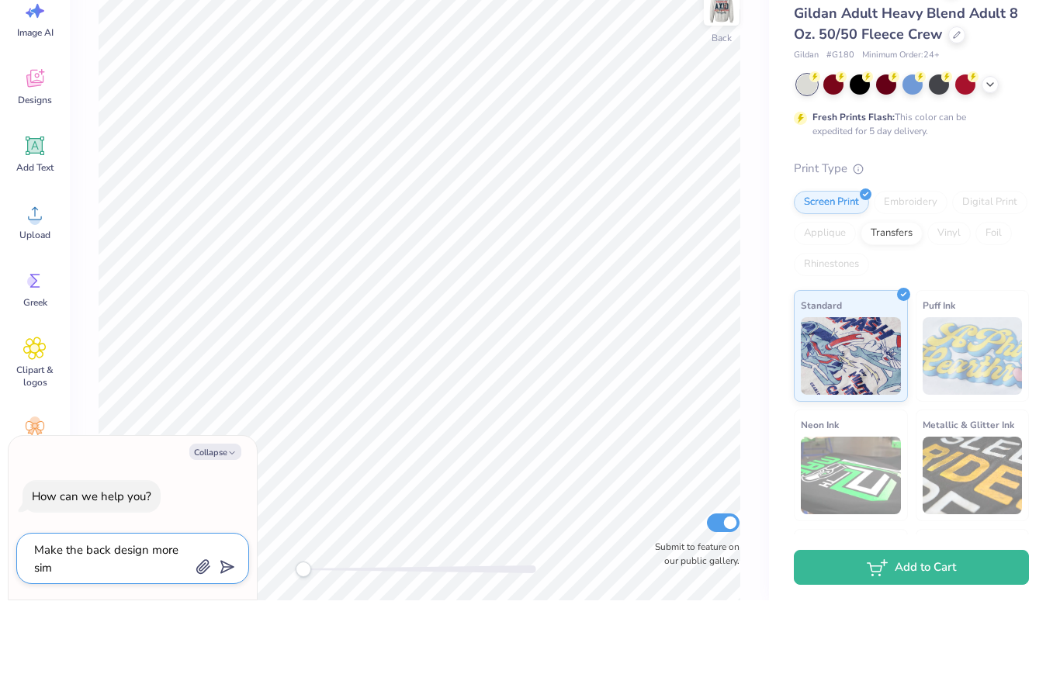
type textarea "x"
type textarea "Make the back design more simil"
type textarea "x"
type textarea "Make the back design more simila"
type textarea "x"
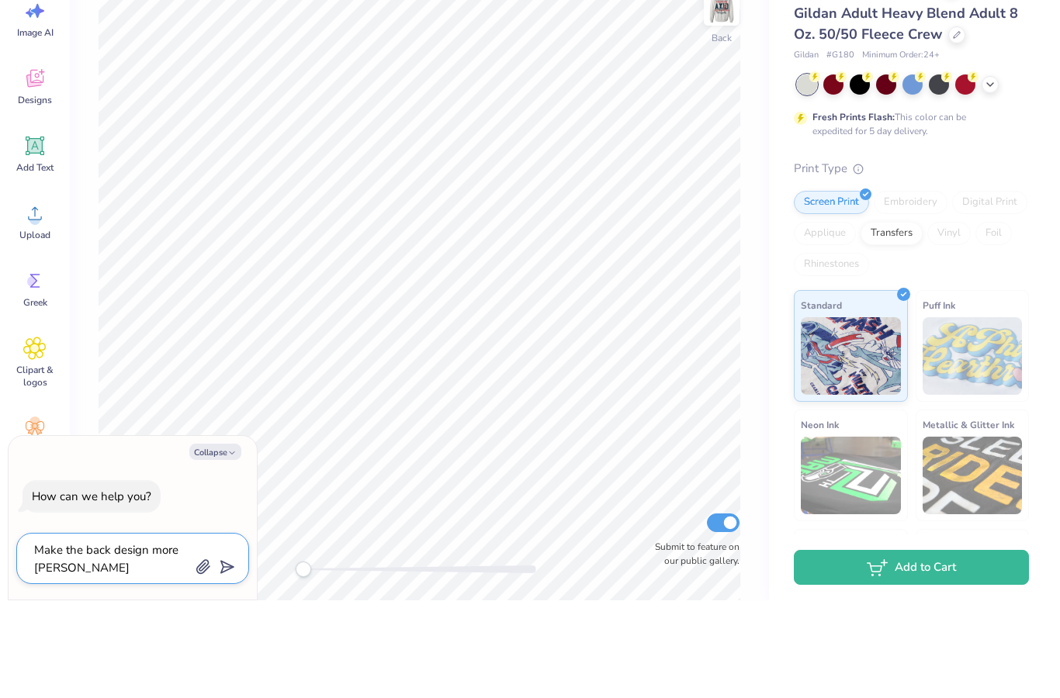
type textarea "Make the back design more similar"
type textarea "x"
type textarea "Make the back design more similar"
type textarea "x"
type textarea "Make the back design more similar t"
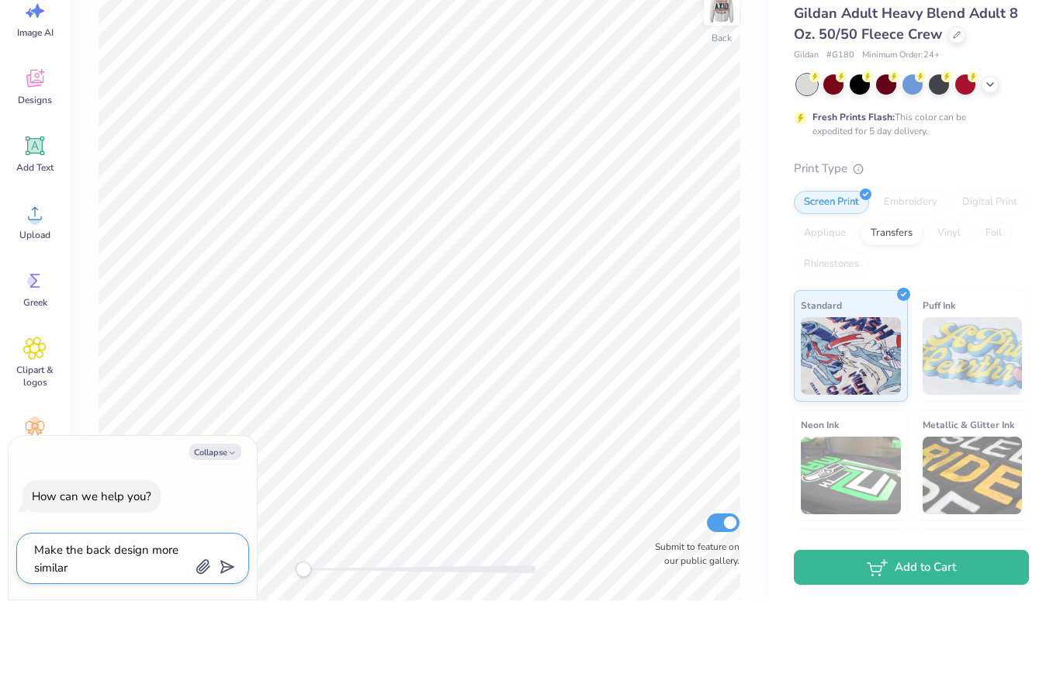
type textarea "x"
type textarea "Make the back design more similar to"
type textarea "x"
type textarea "Make the back design more similar to"
type textarea "x"
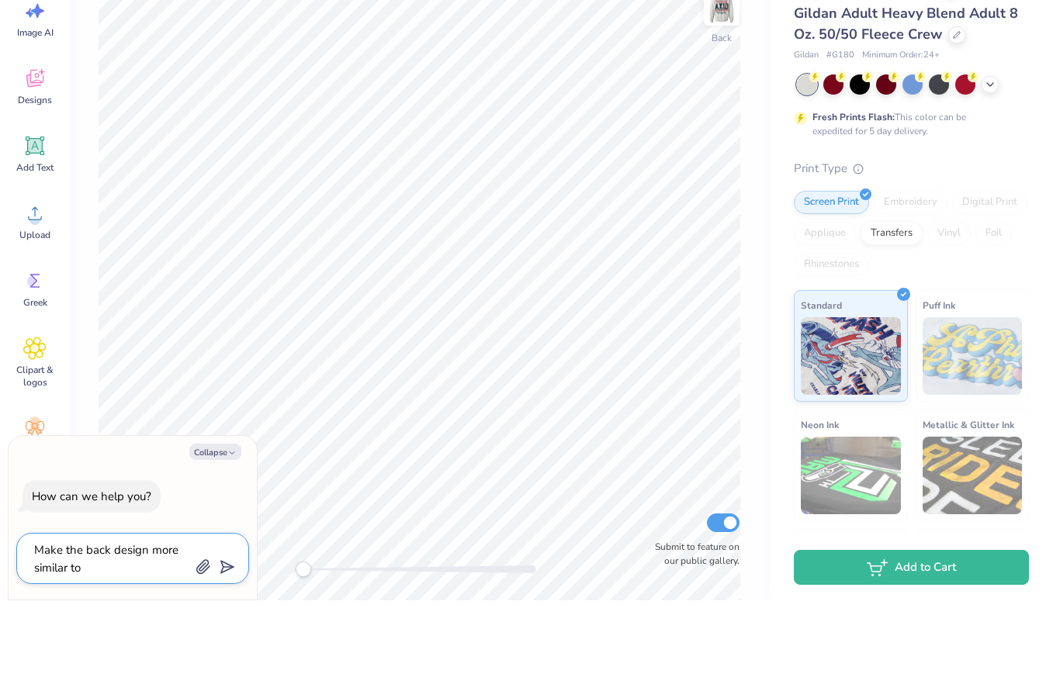
type textarea "Make the back design more similar to t"
type textarea "x"
type textarea "Make the back design more similar to th"
type textarea "x"
type textarea "Make the back design more similar to thi"
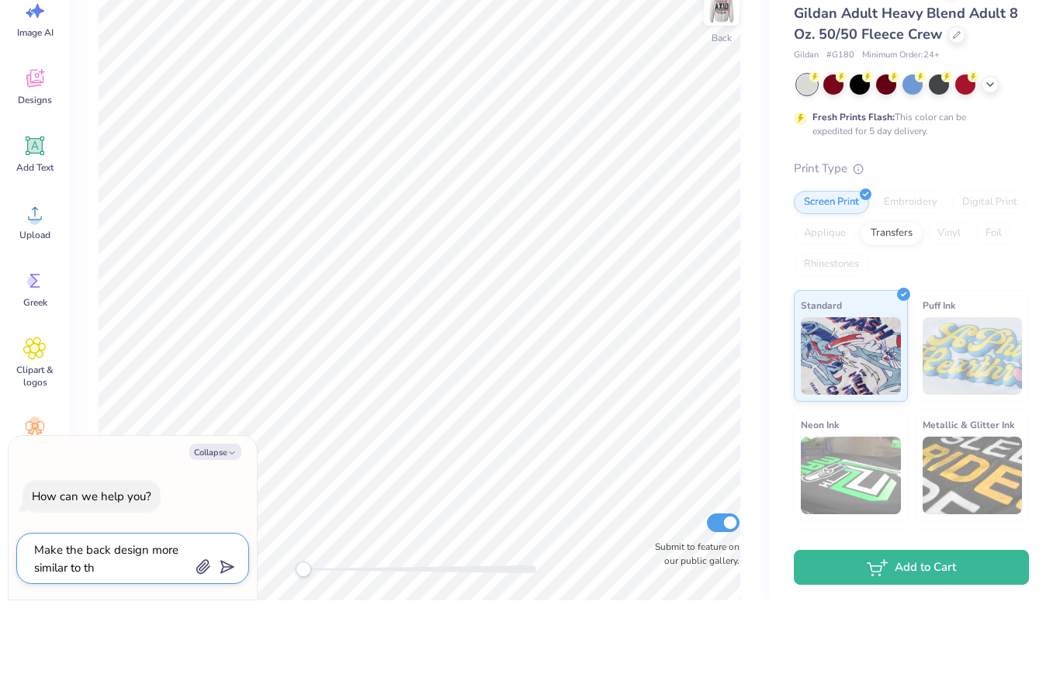
type textarea "x"
type textarea "Make the back design more similar to this"
type textarea "x"
type textarea "Make the back design more similar to thisi"
type textarea "x"
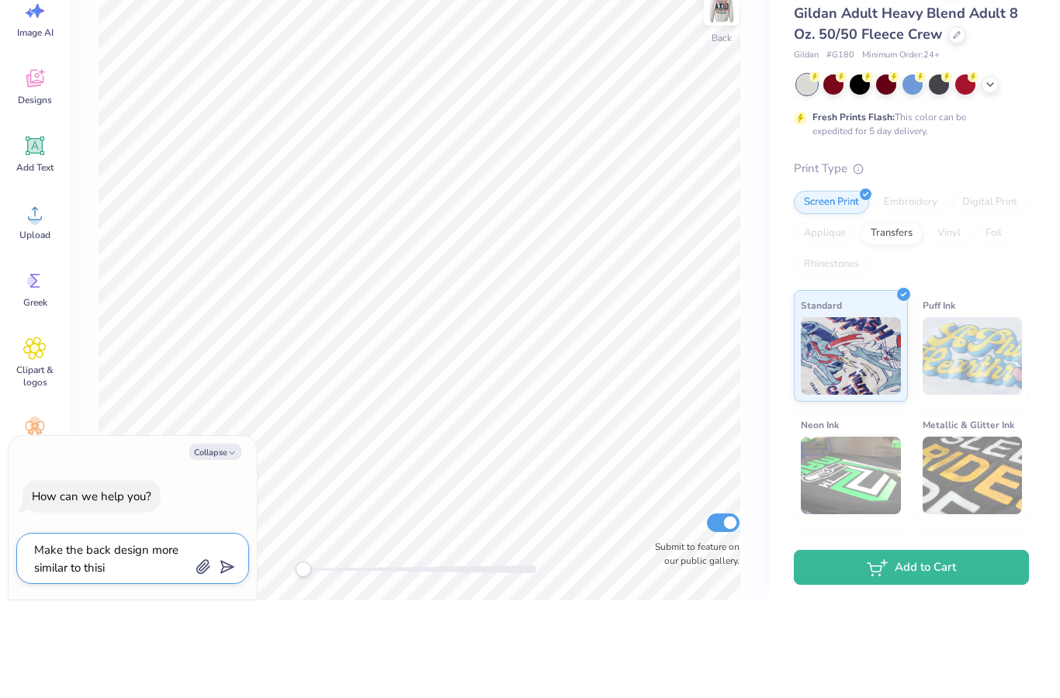
type textarea "Make the back design more similar to thisim"
type textarea "x"
type textarea "Make the back design more similar to thisi"
type textarea "x"
type textarea "Make the back design more similar to this"
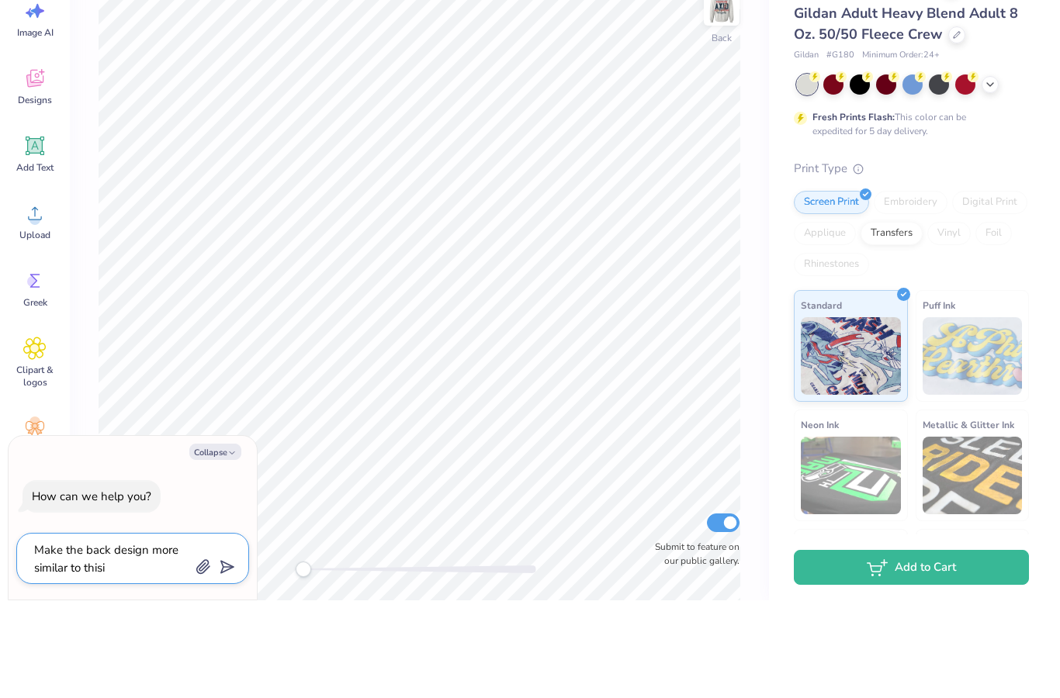
type textarea "x"
type textarea "Make the back design more similar to this"
type textarea "x"
type textarea "Make the back design more similar to this i"
type textarea "x"
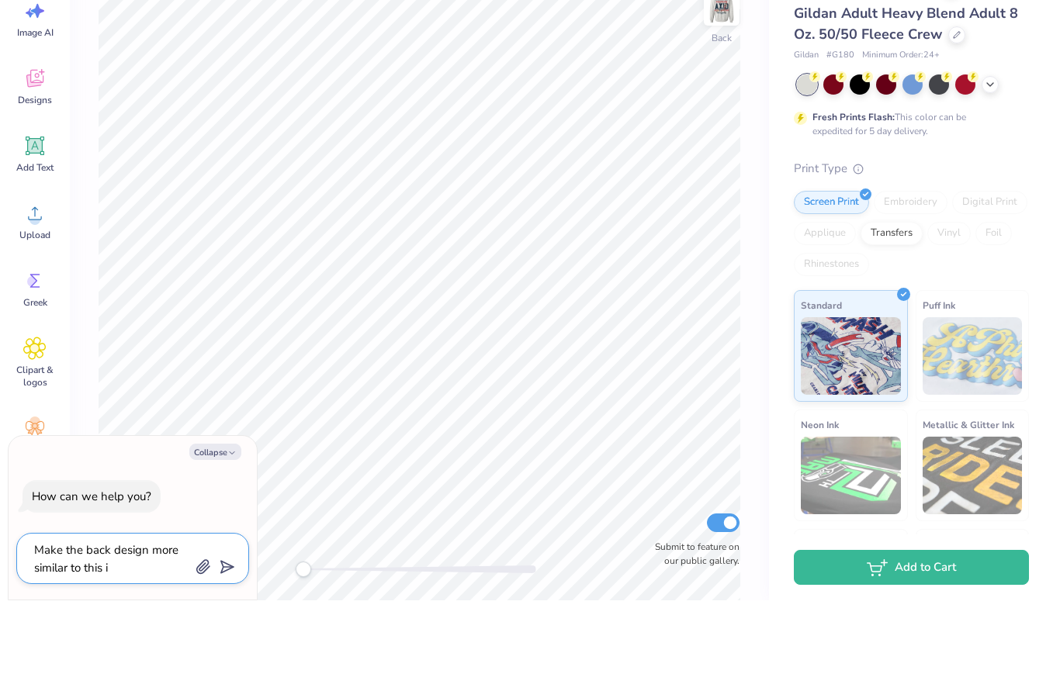
type textarea "Make the back design more similar to this im"
type textarea "x"
type textarea "Make the back design more similar to this ima"
type textarea "x"
type textarea "Make the back design more similar to this imag"
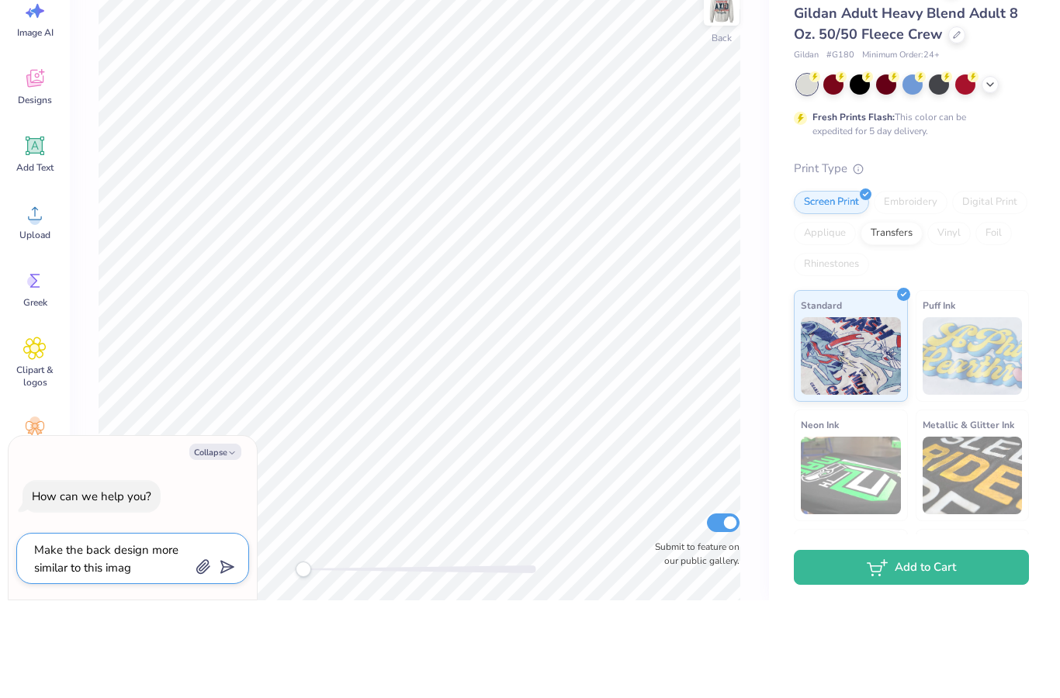
type textarea "x"
type textarea "Make the back design more similar to this image"
type textarea "x"
type textarea "Make the back design more similar to this image"
type textarea "x"
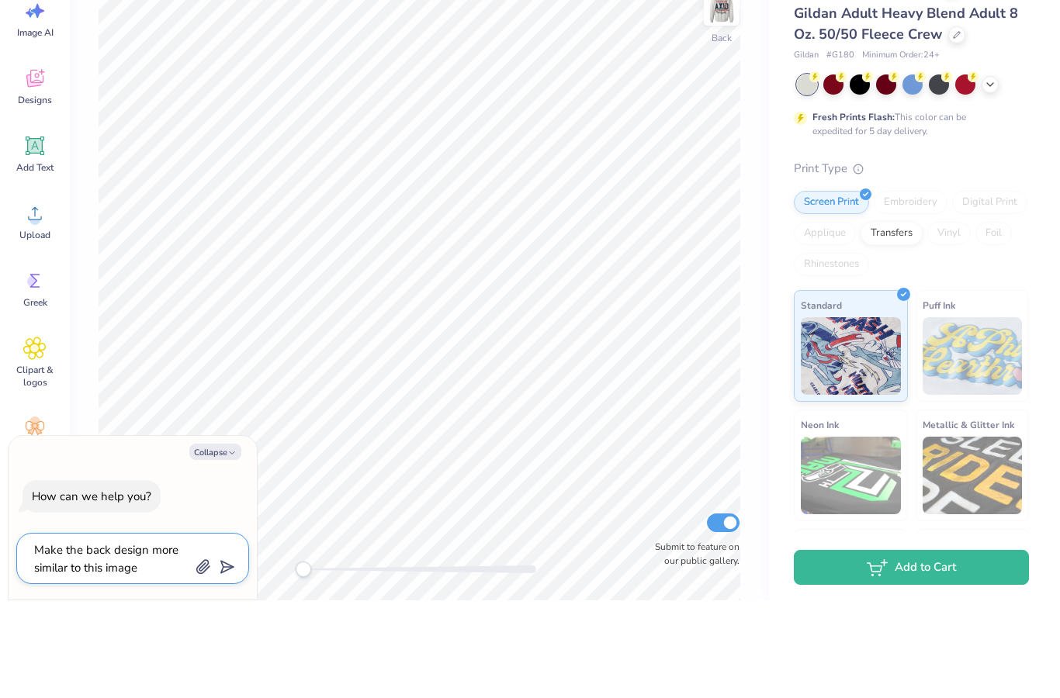
type textarea "Make the back design more similar to this image"
click at [208, 659] on icon "button" at bounding box center [203, 665] width 12 height 13
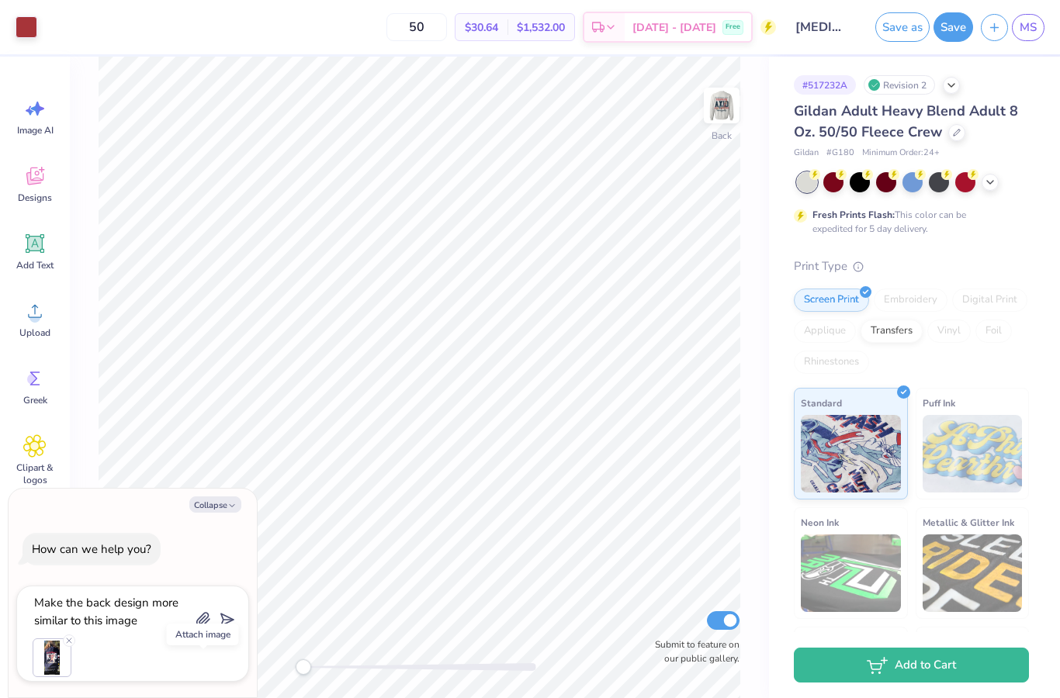
click at [225, 619] on icon "submit" at bounding box center [224, 620] width 22 height 22
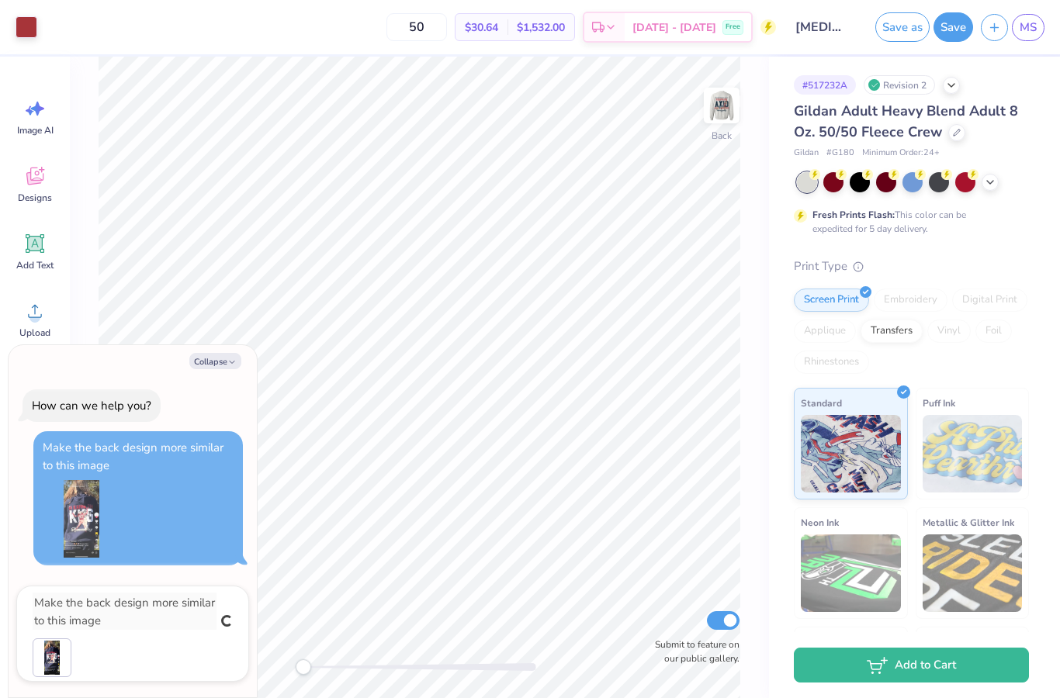
type textarea "x"
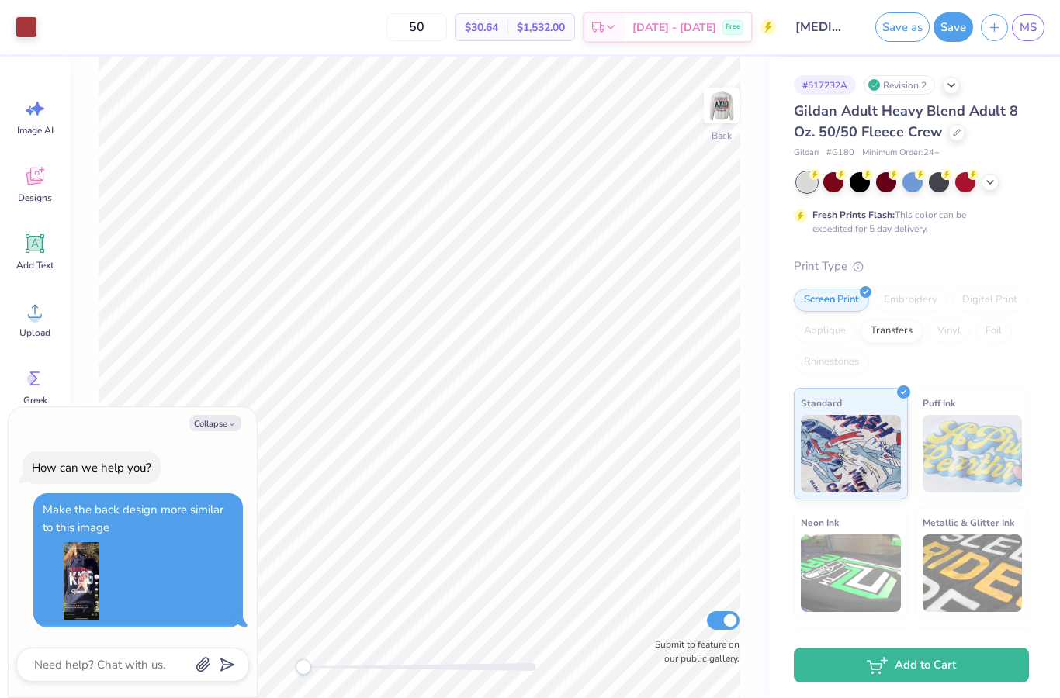
click at [222, 419] on button "Collapse" at bounding box center [215, 423] width 52 height 16
type textarea "x"
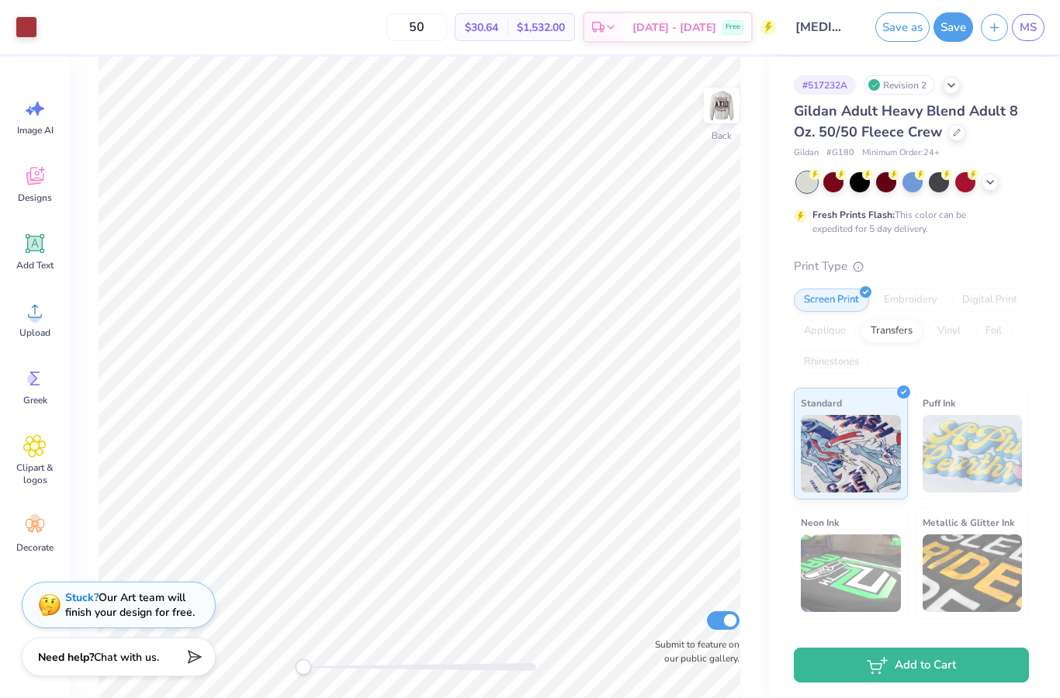
click at [143, 606] on div "Stuck? Our Art team will finish your design for free." at bounding box center [130, 605] width 130 height 29
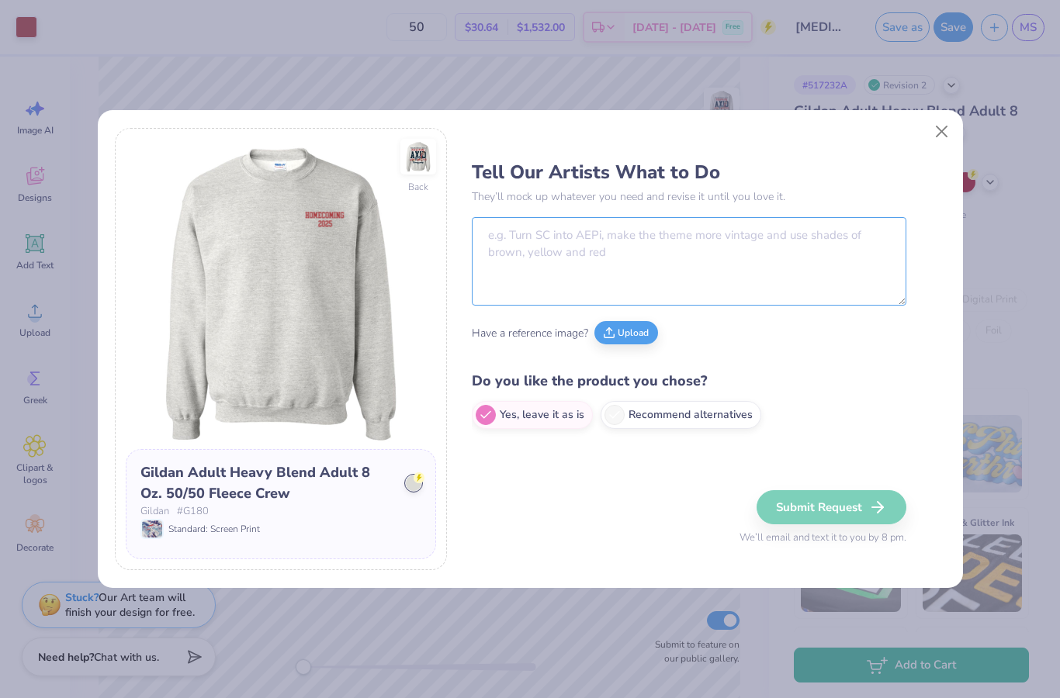
click at [818, 250] on textarea at bounding box center [689, 261] width 435 height 88
type textarea "Make the back design like this image"
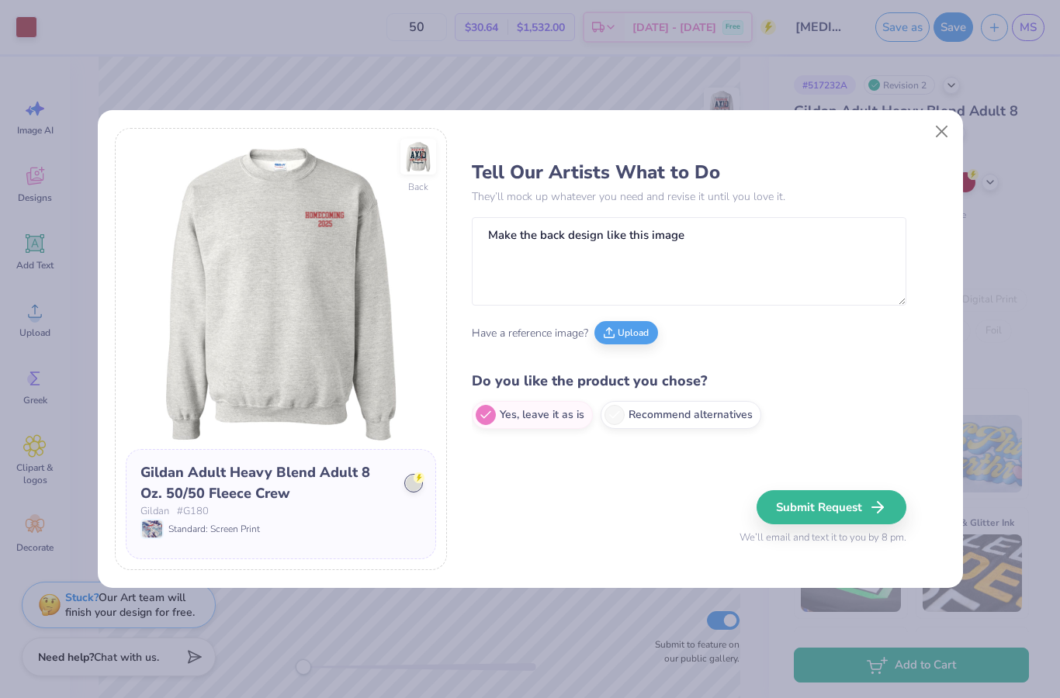
click at [635, 344] on button "Upload" at bounding box center [626, 332] width 64 height 23
click at [414, 157] on img at bounding box center [418, 157] width 36 height 36
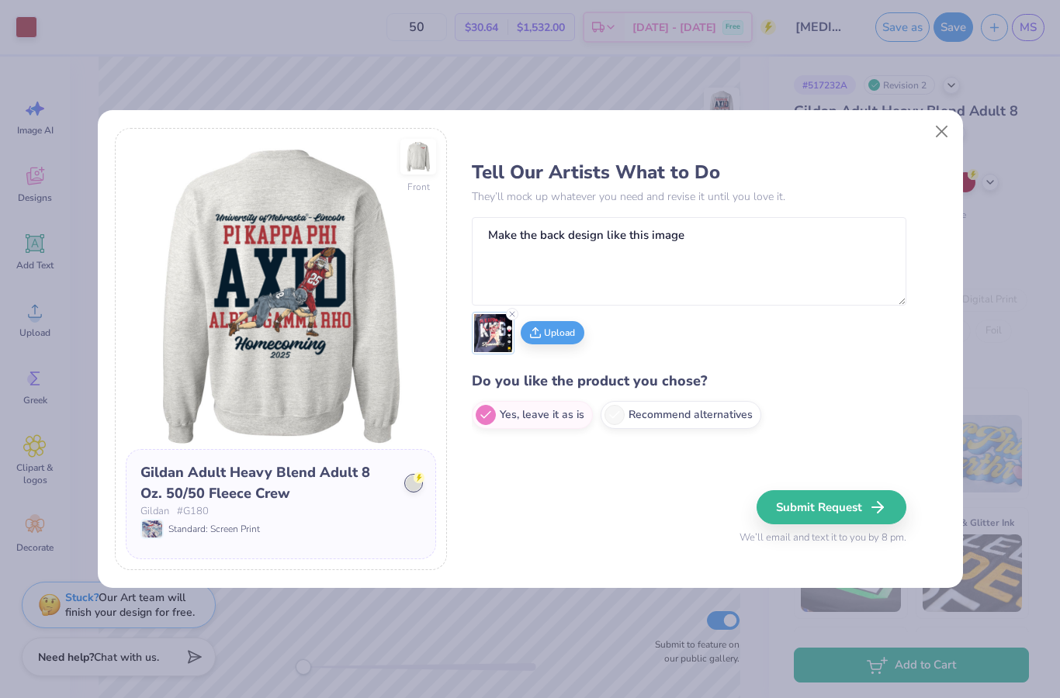
click at [424, 158] on img at bounding box center [418, 157] width 36 height 36
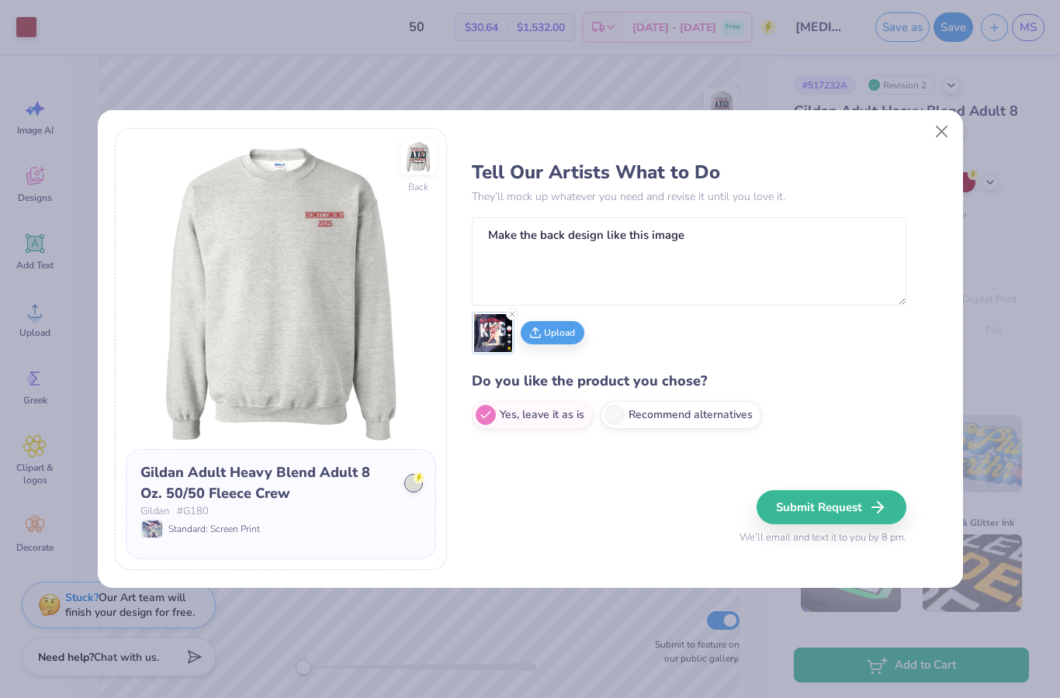
click at [872, 508] on button "Submit Request" at bounding box center [832, 507] width 150 height 34
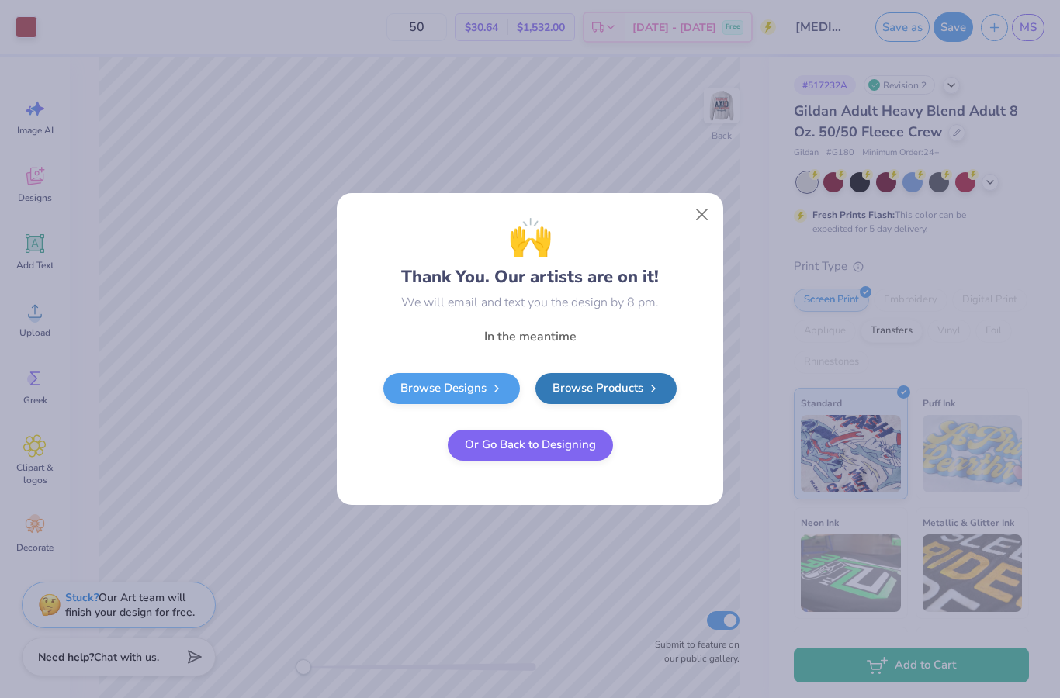
click at [468, 392] on link "Browse Designs" at bounding box center [451, 388] width 137 height 31
